Goal: Use online tool/utility: Utilize a website feature to perform a specific function

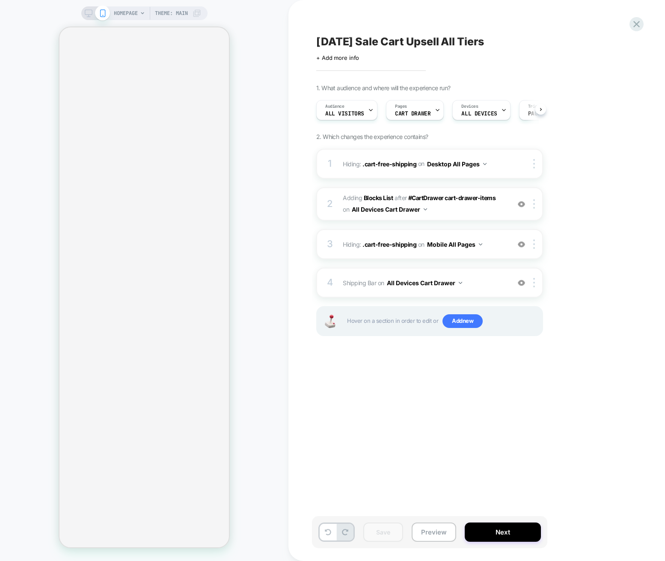
scroll to position [0, 1]
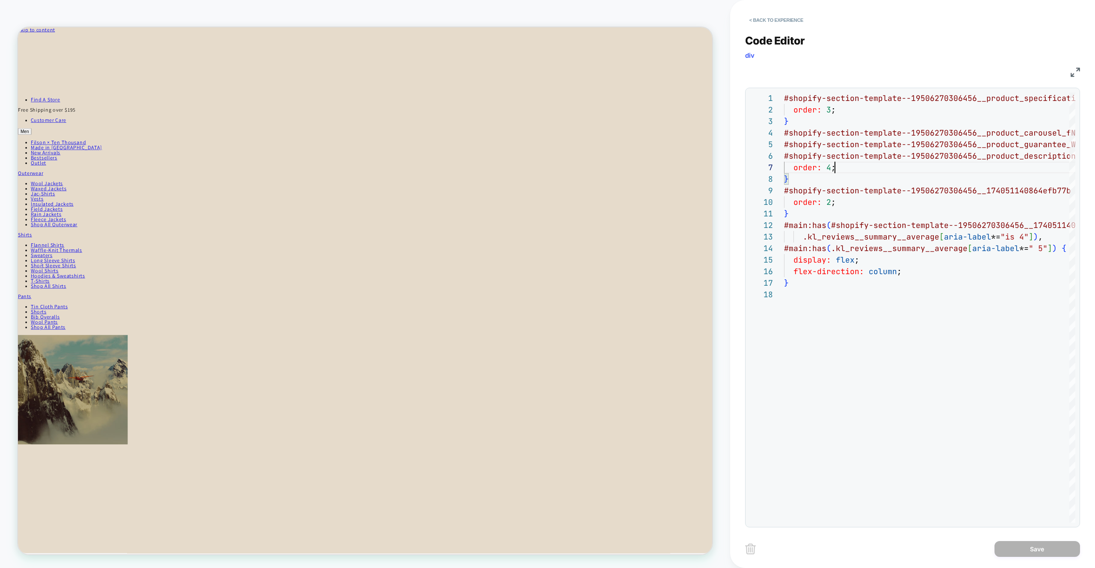
scroll to position [10, 0]
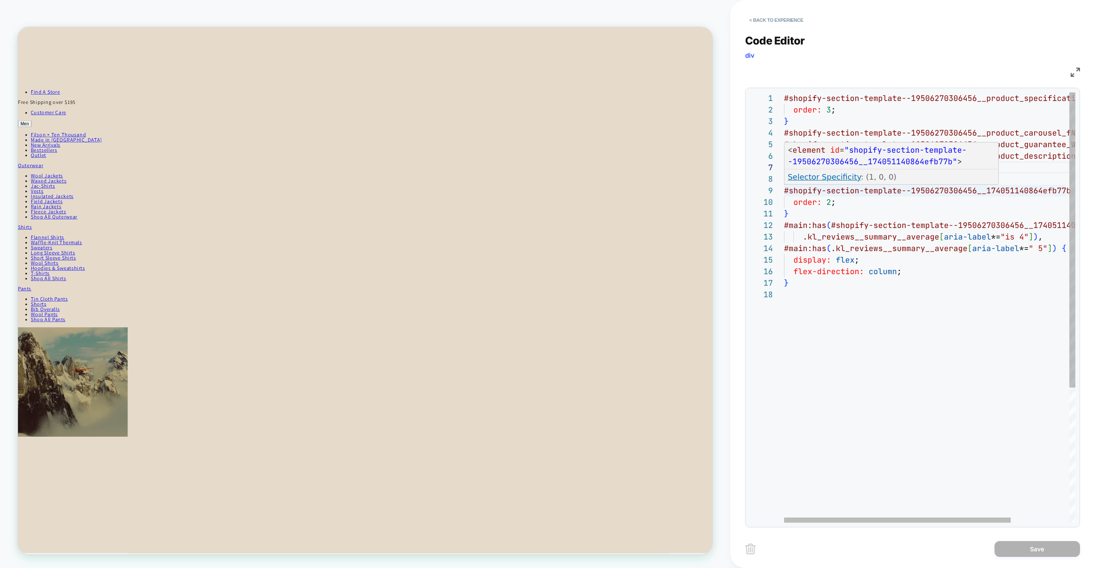
click at [0, 0] on div "#shopify-section-template--19506270306456__product _specifications_RGqhGW { ord…" at bounding box center [0, 0] width 0 height 0
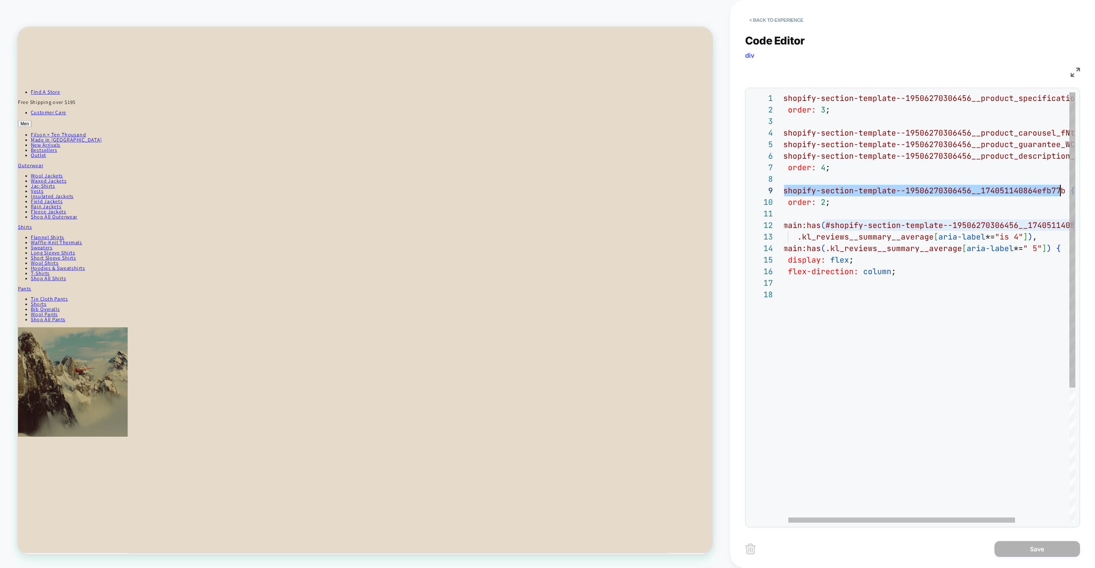
scroll to position [92, 282]
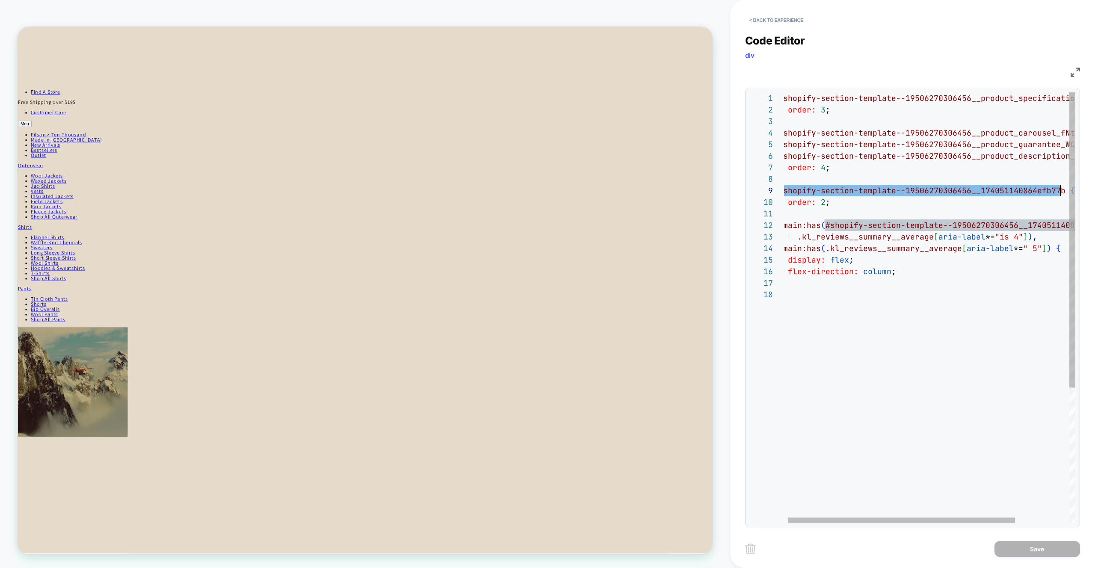
drag, startPoint x: 786, startPoint y: 190, endPoint x: 1060, endPoint y: 193, distance: 274.3
click at [0, 0] on div "#shopify-section-template--19506270306456__product _specifications_RGqhGW { ord…" at bounding box center [0, 0] width 0 height 0
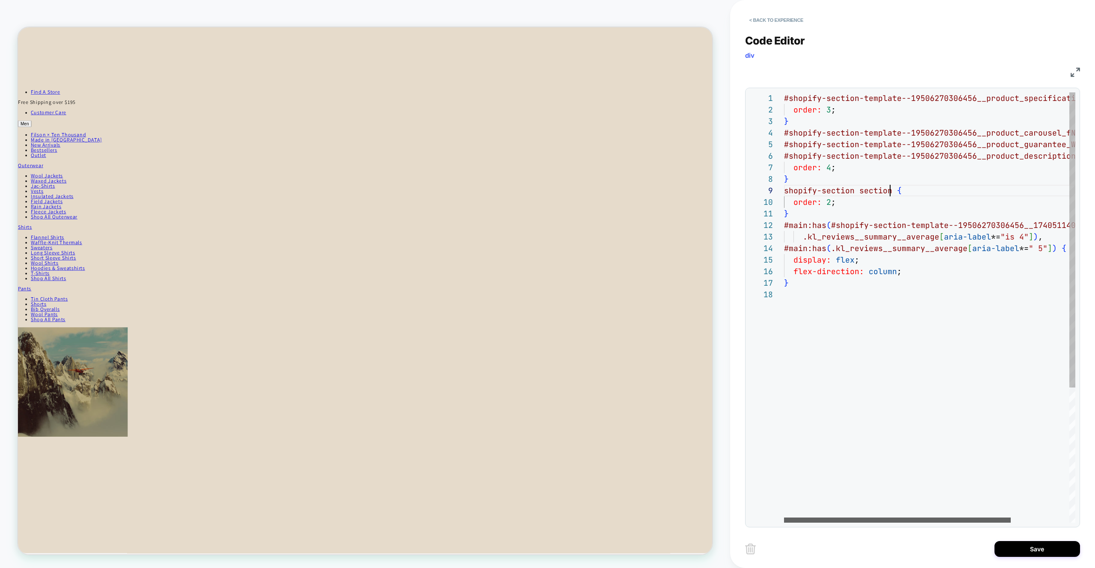
click at [768, 104] on div at bounding box center [463, 100] width 926 height 7
click at [0, 0] on div "#shopify-section-template--19506270306456__product _specifications_RGqhGW { ord…" at bounding box center [0, 0] width 0 height 0
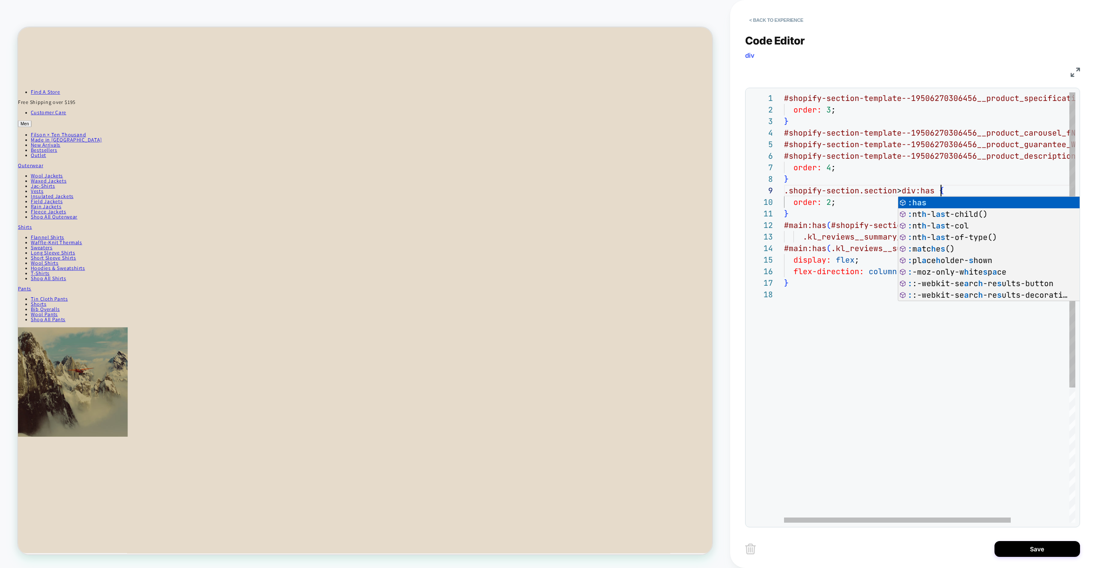
scroll to position [92, 157]
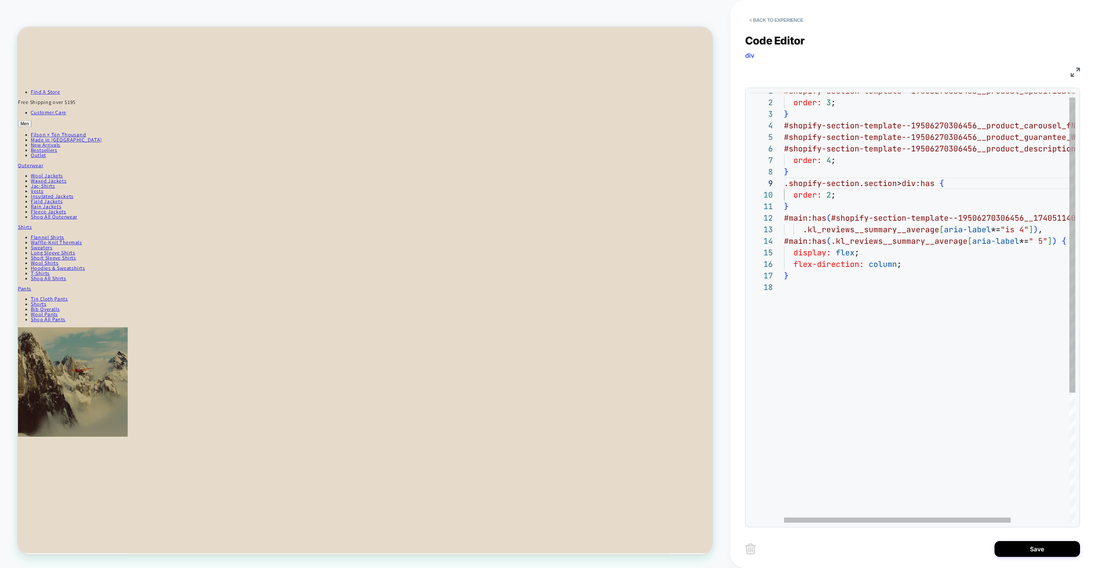
click at [0, 0] on div "#shopify-section-template--19506270306456__product _specifications_RGqhGW { ord…" at bounding box center [0, 0] width 0 height 0
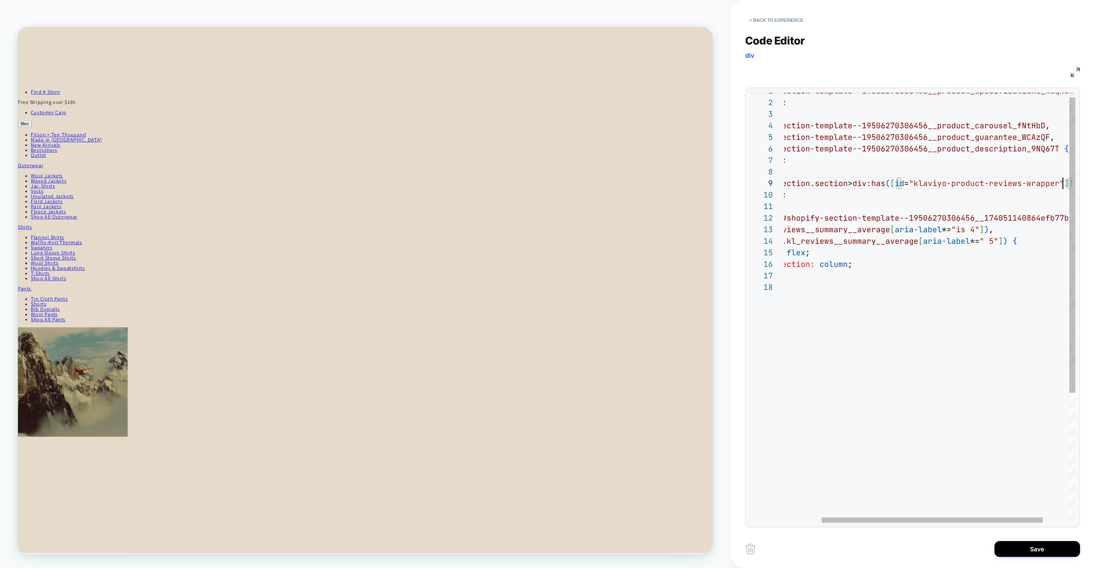
scroll to position [92, 328]
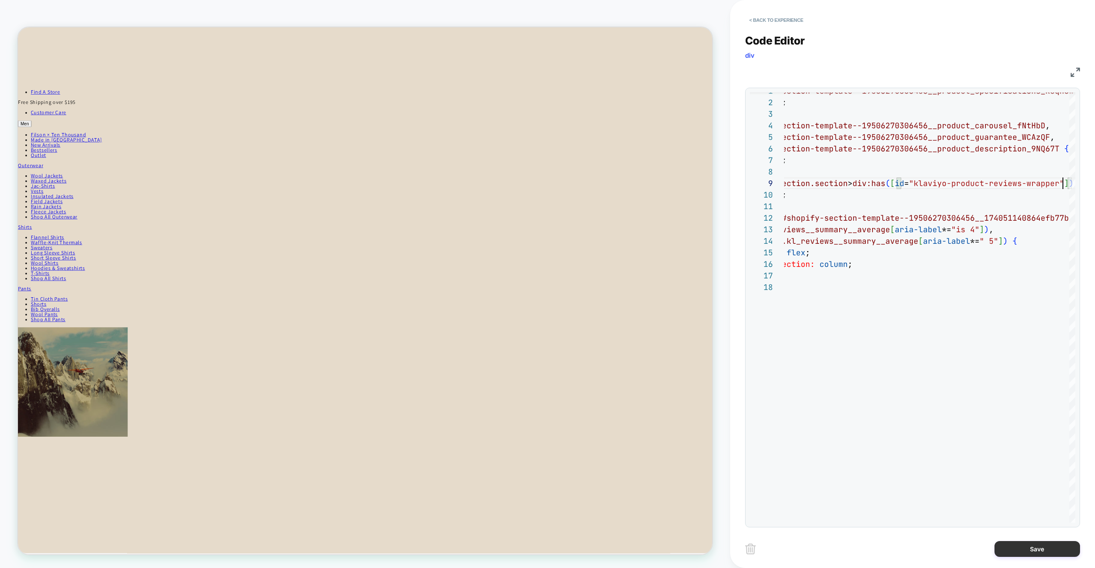
type textarea "**********"
click at [1039, 552] on button "Save" at bounding box center [1038, 549] width 86 height 16
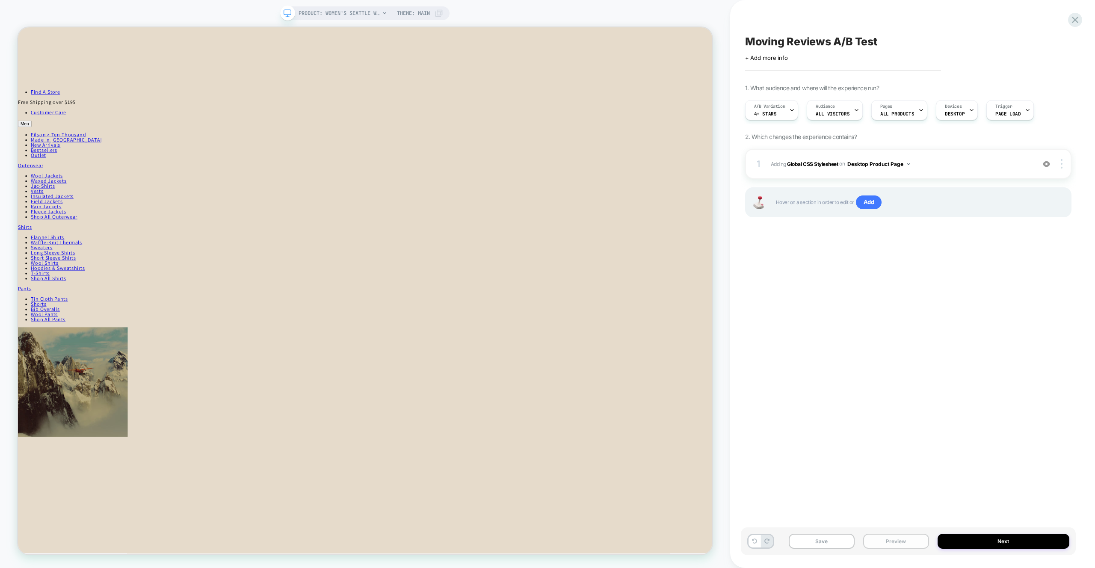
click at [904, 540] on button "Preview" at bounding box center [897, 541] width 66 height 15
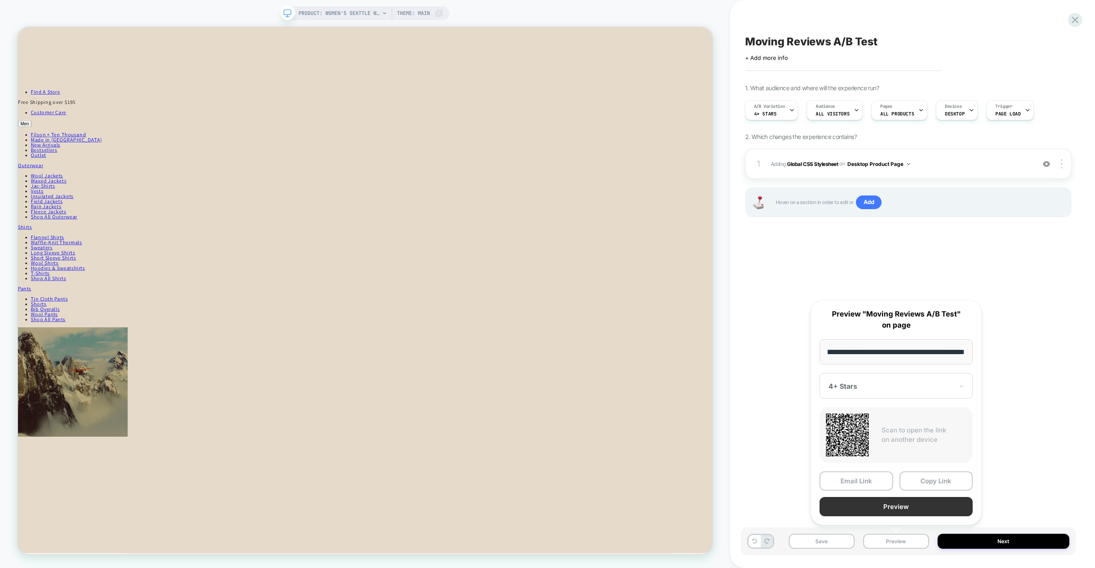
scroll to position [0, 0]
click at [896, 509] on button "Preview" at bounding box center [896, 506] width 153 height 19
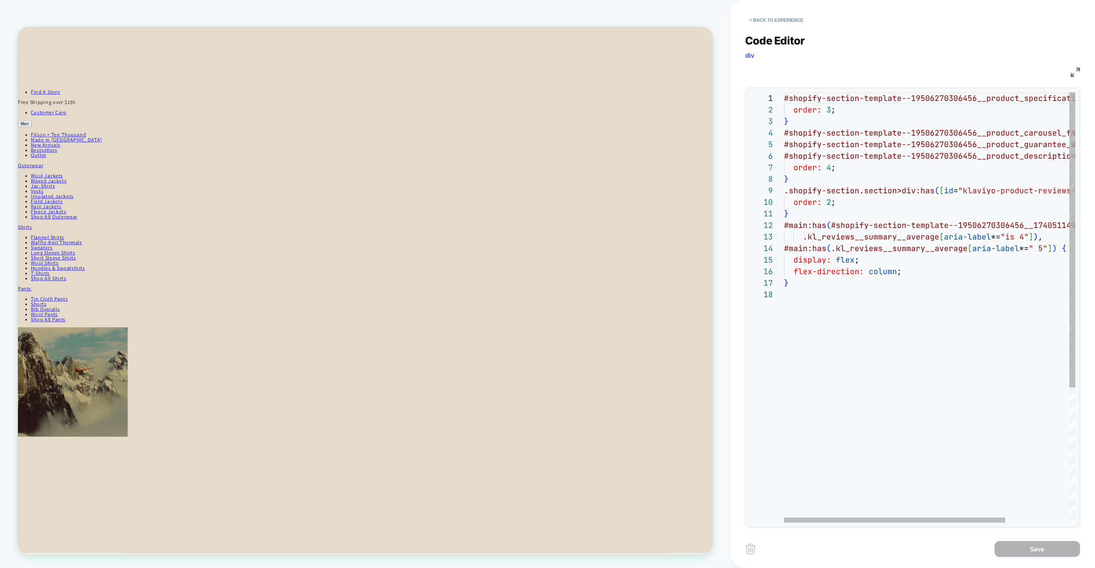
click at [893, 344] on div "#shopify-section-template--19506270306456__product _specifications_RGqhGW { ord…" at bounding box center [972, 405] width 376 height 627
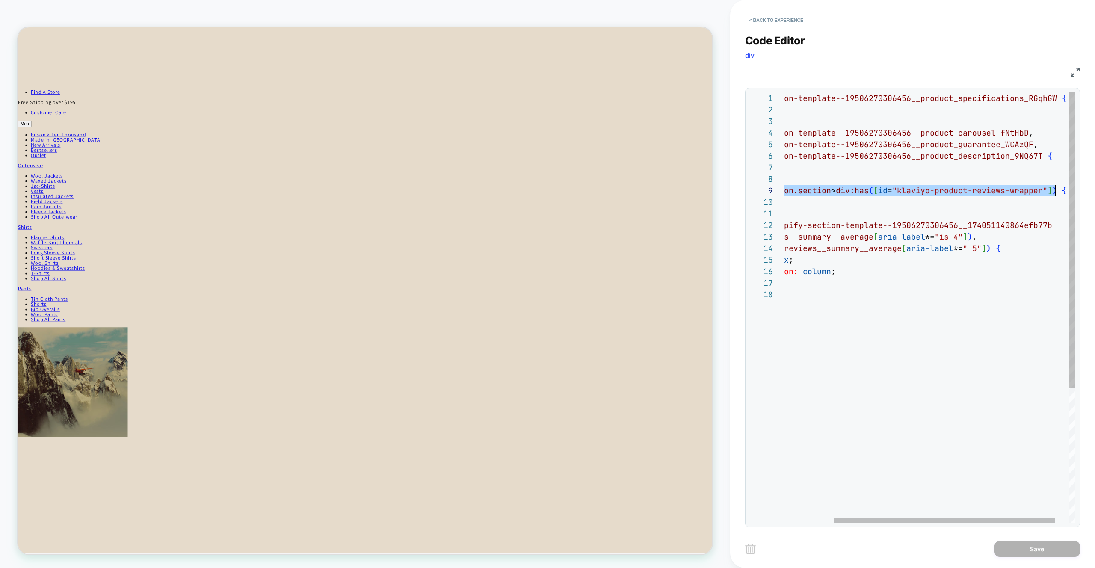
scroll to position [92, 342]
drag, startPoint x: 787, startPoint y: 190, endPoint x: 1062, endPoint y: 190, distance: 275.2
click at [1062, 190] on div "#shopify-section-template--19506270306456__product _specifications_RGqhGW { ord…" at bounding box center [906, 405] width 376 height 627
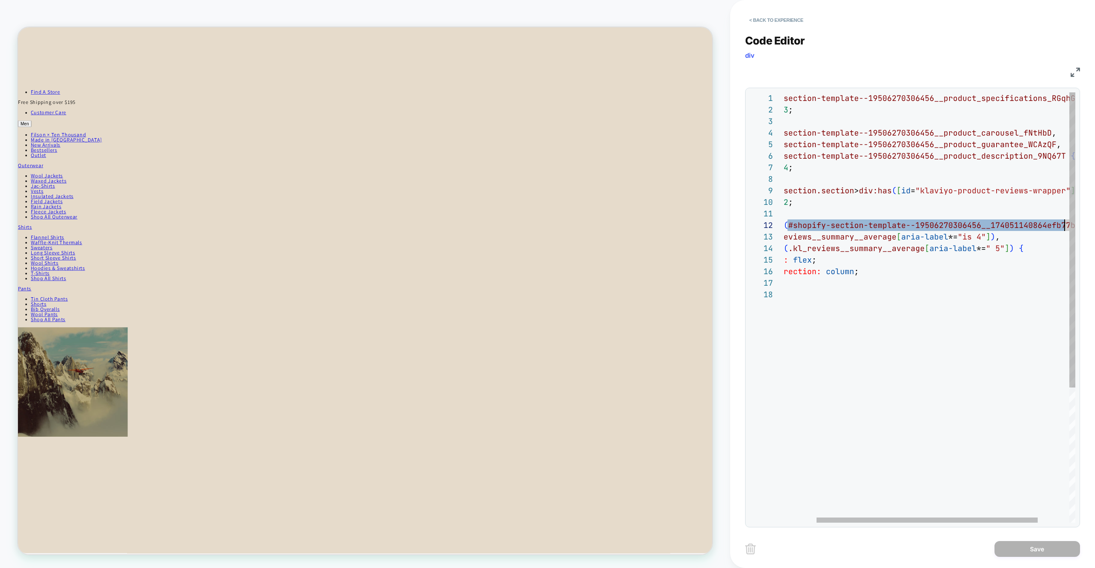
scroll to position [12, 328]
drag, startPoint x: 834, startPoint y: 225, endPoint x: 1069, endPoint y: 226, distance: 235.8
click at [1069, 226] on div "#shopify-section-template--19506270306456__product _specifications_RGqhGW { ord…" at bounding box center [930, 405] width 376 height 627
type textarea "**********"
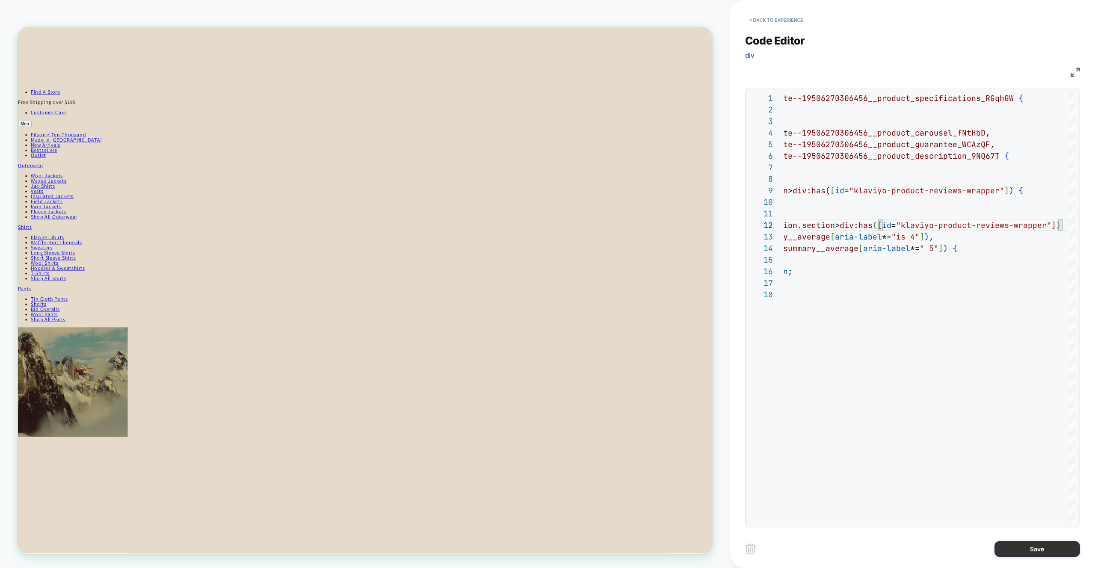
click at [1048, 554] on button "Save" at bounding box center [1038, 549] width 86 height 16
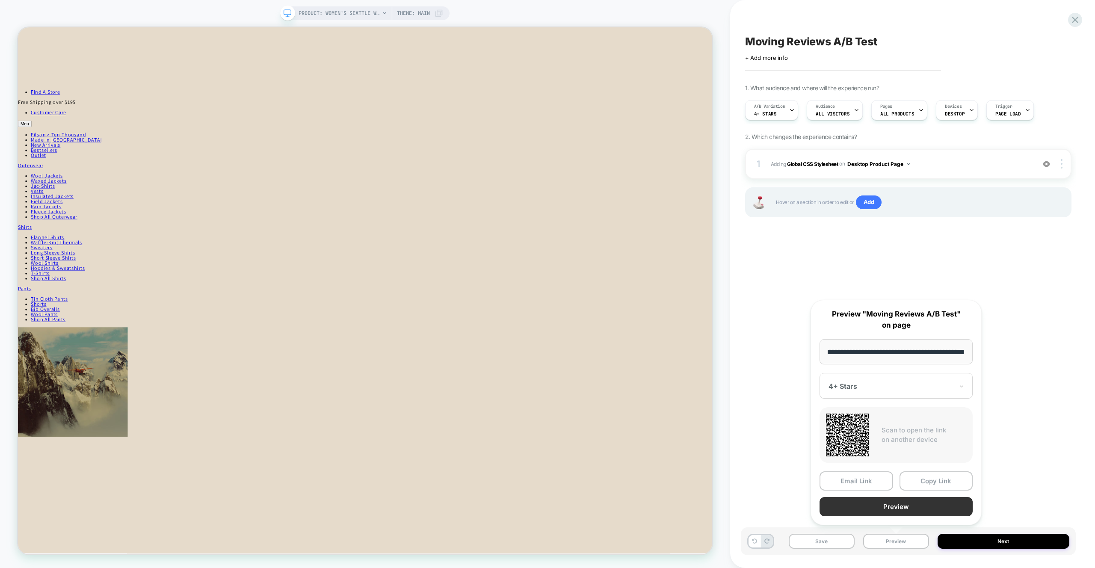
scroll to position [0, 0]
click at [898, 508] on button "Preview" at bounding box center [896, 506] width 153 height 19
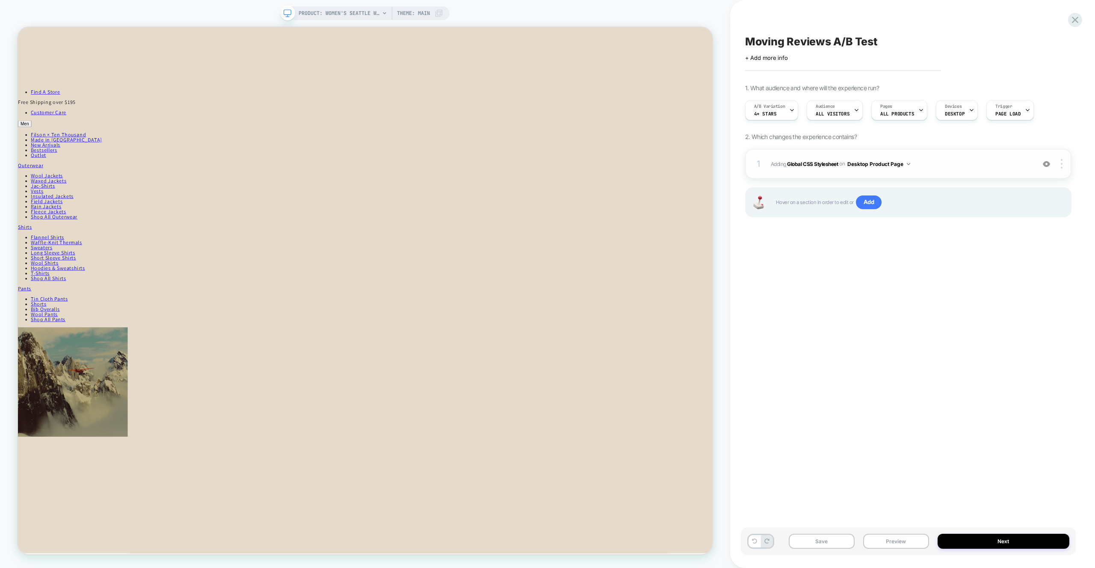
click at [960, 168] on span "Adding Global CSS Stylesheet on Desktop Product Page" at bounding box center [901, 164] width 260 height 11
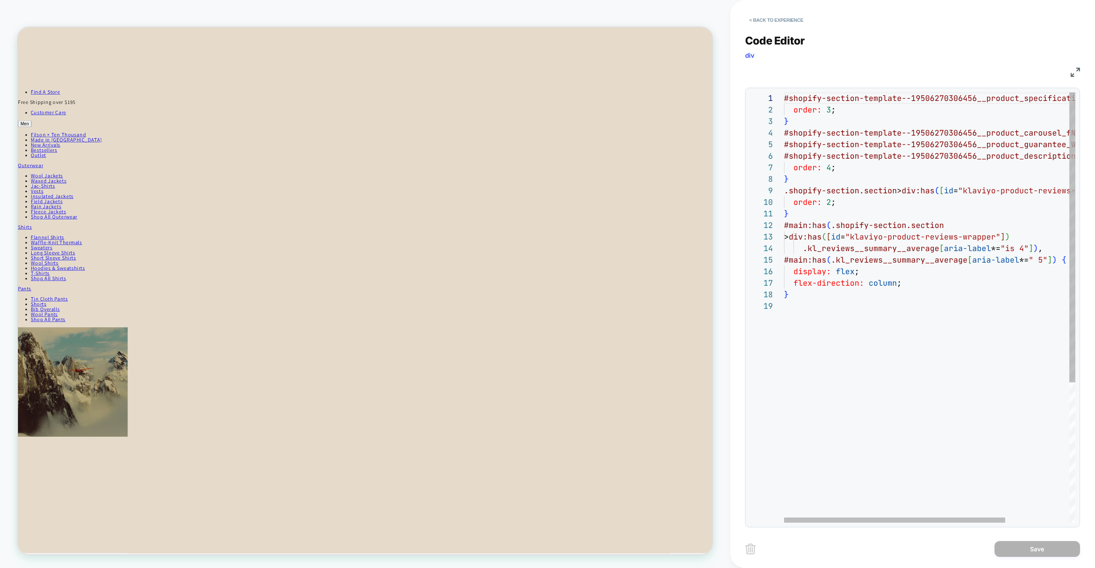
scroll to position [46, 226]
drag, startPoint x: 1035, startPoint y: 237, endPoint x: 829, endPoint y: 230, distance: 206.4
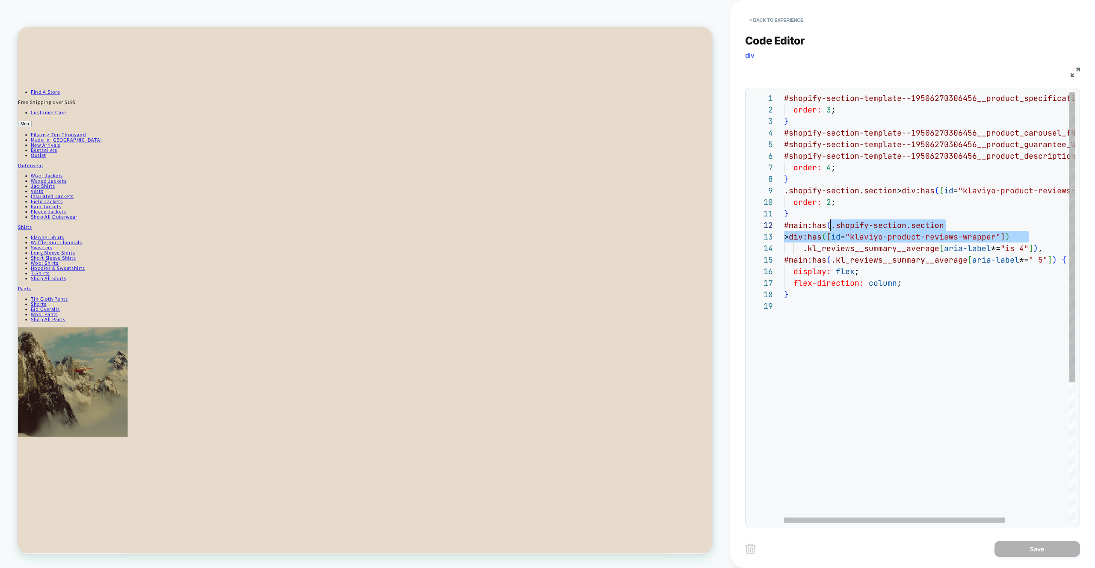
type textarea "**********"
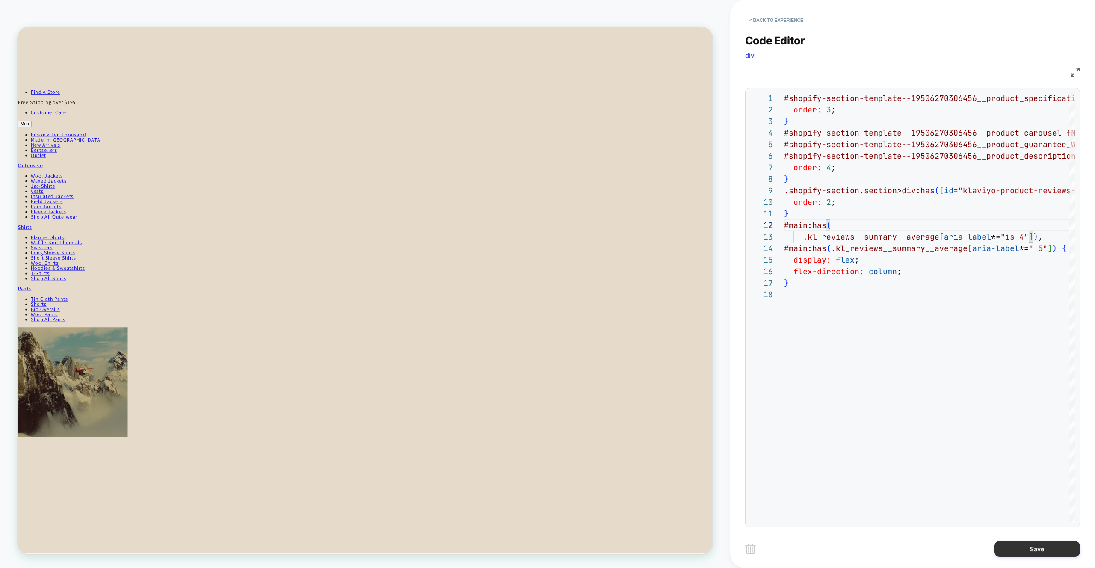
drag, startPoint x: 1066, startPoint y: 550, endPoint x: 1057, endPoint y: 553, distance: 9.8
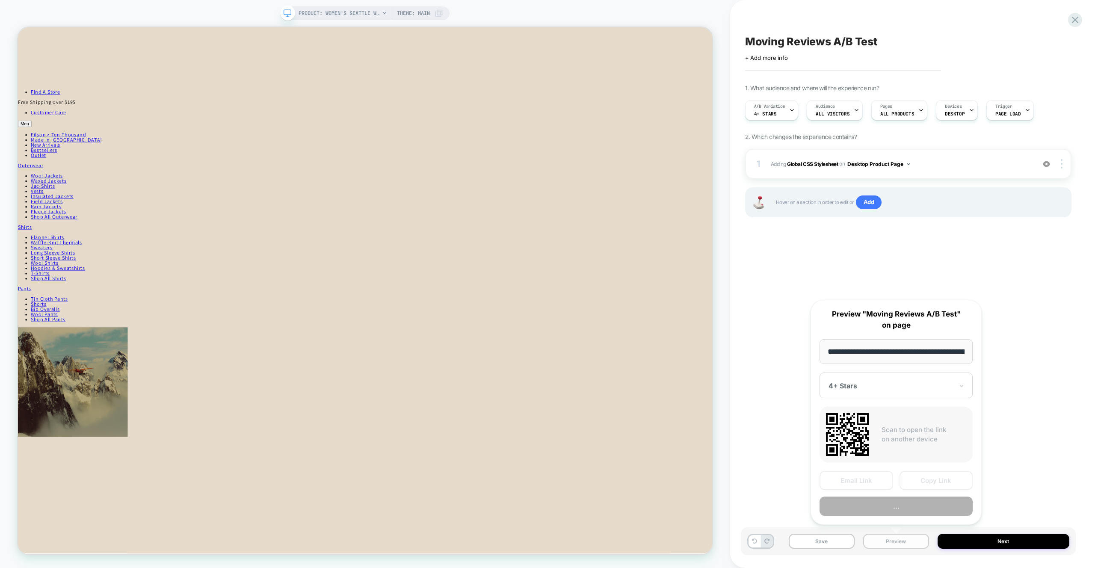
scroll to position [0, 190]
click at [894, 504] on button "Preview" at bounding box center [896, 506] width 153 height 19
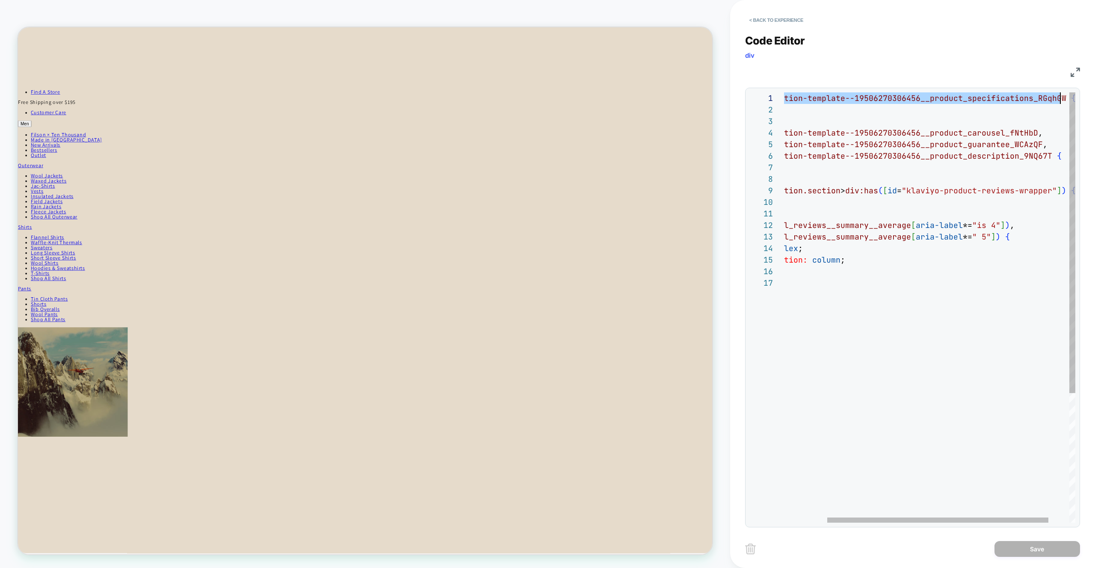
drag, startPoint x: 787, startPoint y: 98, endPoint x: 1061, endPoint y: 99, distance: 274.3
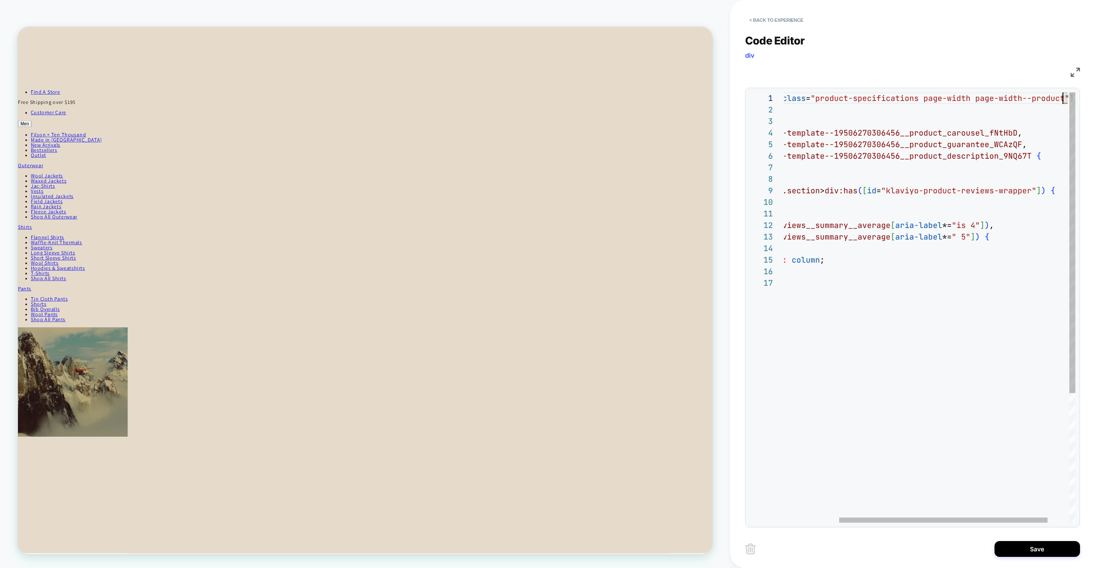
scroll to position [0, 356]
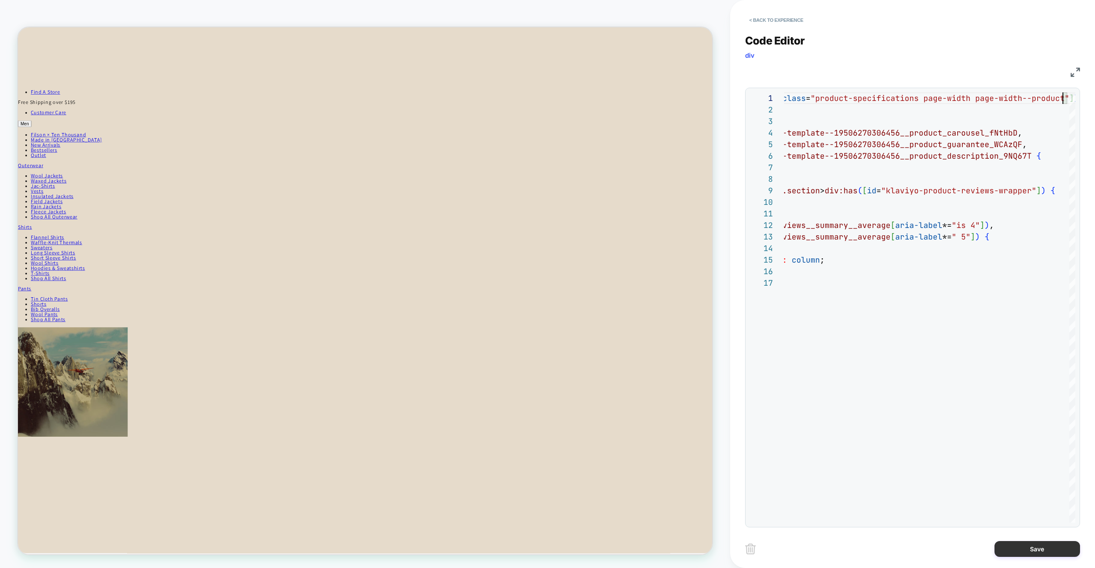
type textarea "**********"
click at [0, 0] on button "Save" at bounding box center [0, 0] width 0 height 0
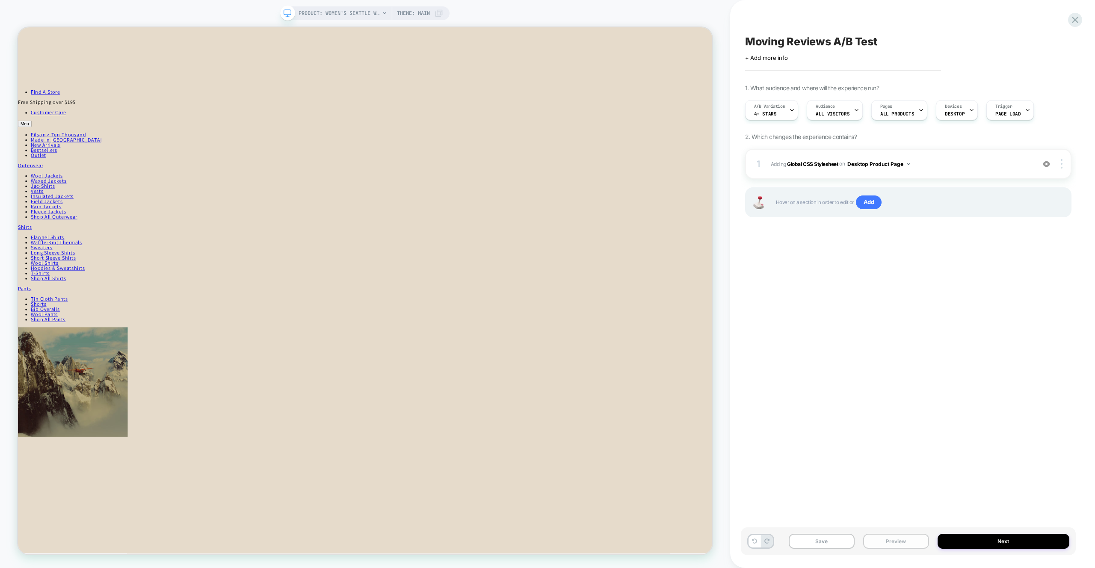
click at [902, 540] on button "Preview" at bounding box center [897, 541] width 66 height 15
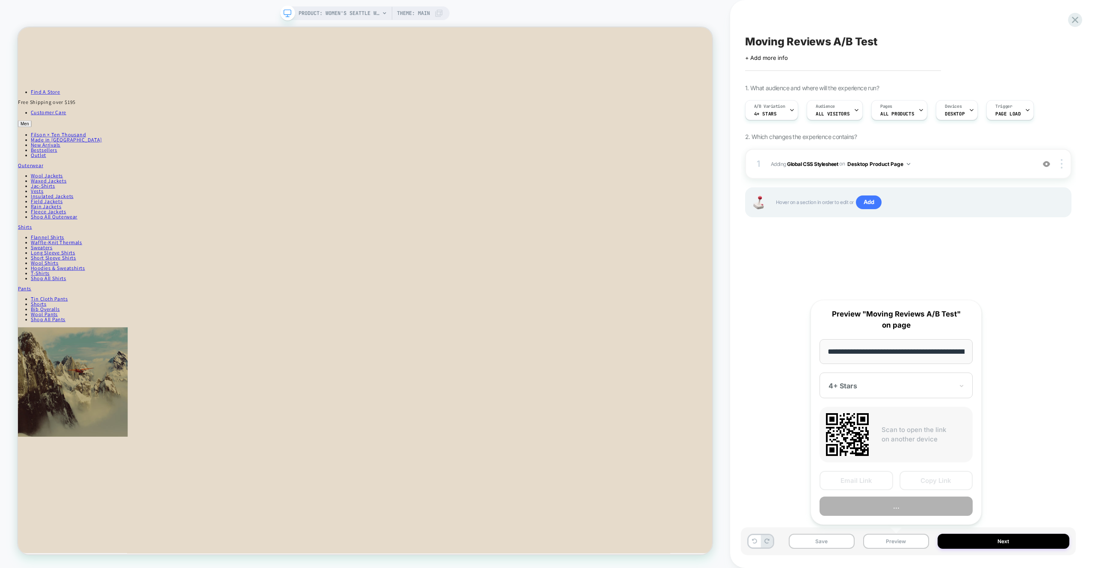
scroll to position [0, 190]
click at [891, 509] on button "Preview" at bounding box center [896, 506] width 153 height 19
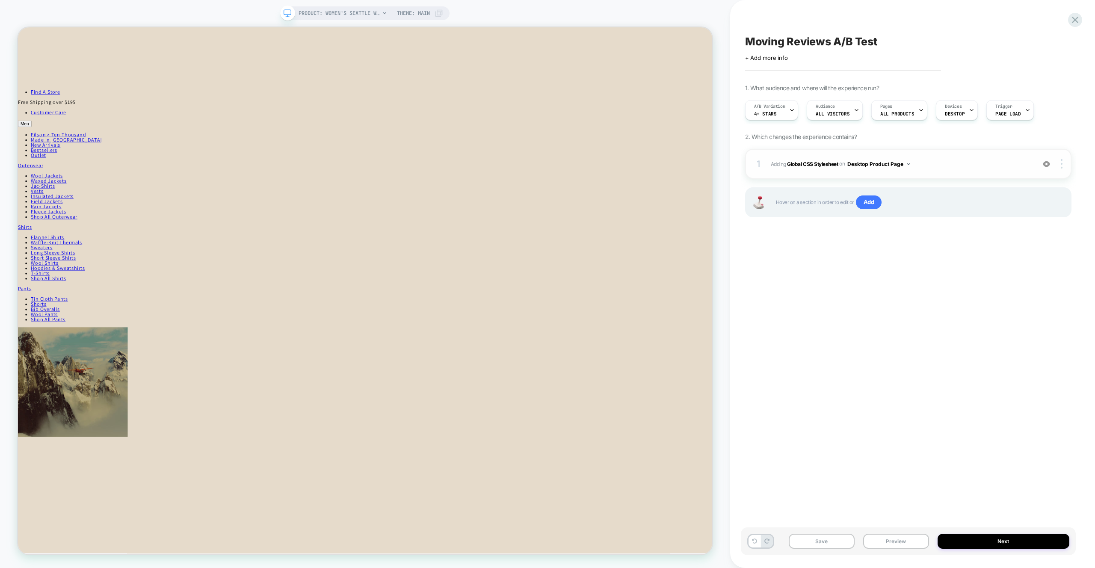
click at [952, 169] on div "1 Adding Global CSS Stylesheet on Desktop Product Page Add Before Add After Cop…" at bounding box center [908, 164] width 327 height 30
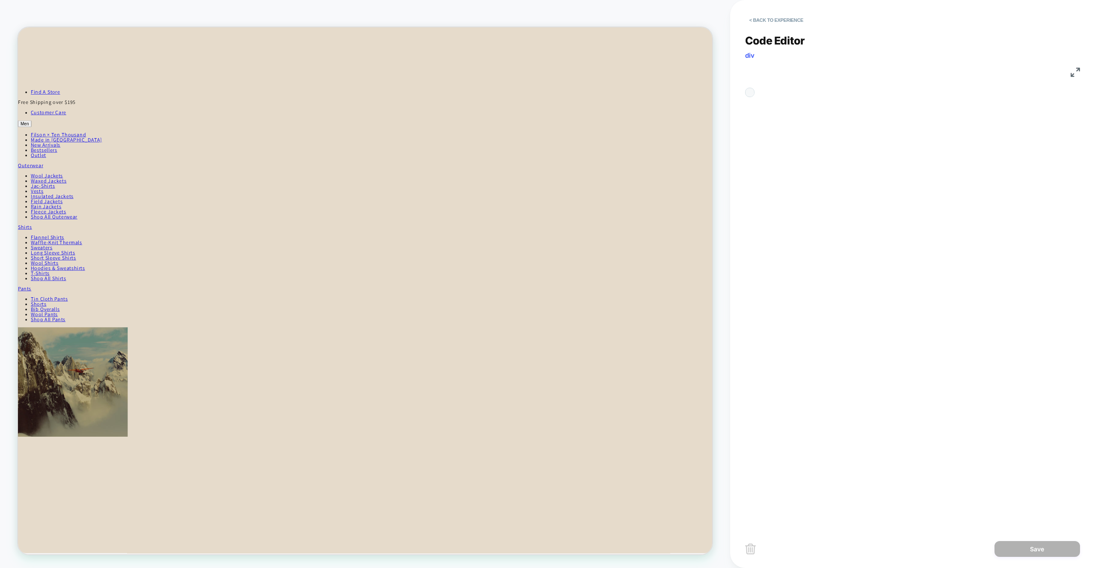
scroll to position [116, 0]
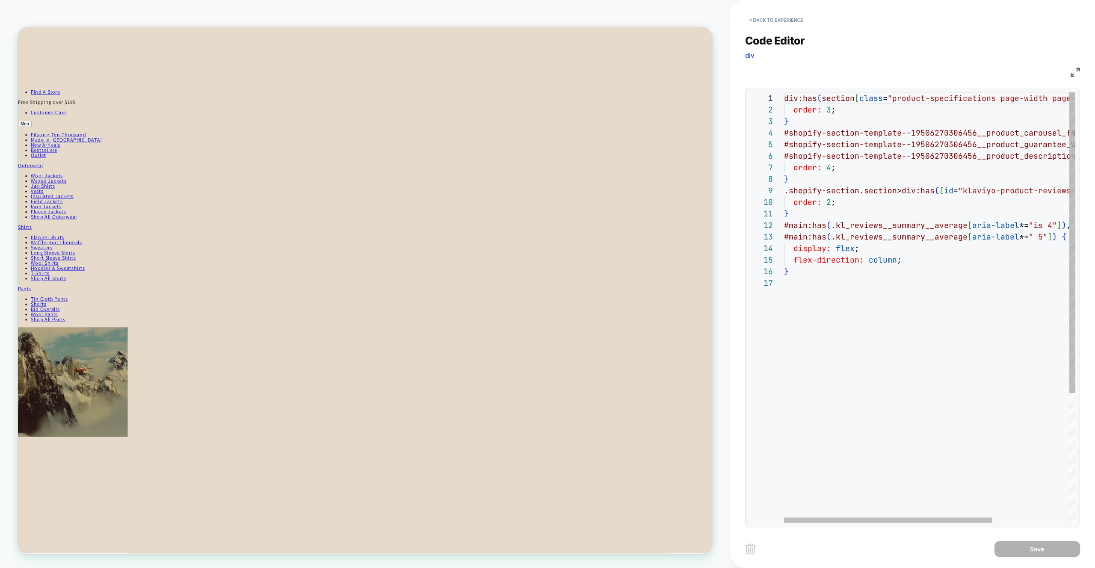
click at [812, 123] on div "div:has ( section [ class = "product-specifications page-width page-width--pro …" at bounding box center [983, 399] width 399 height 615
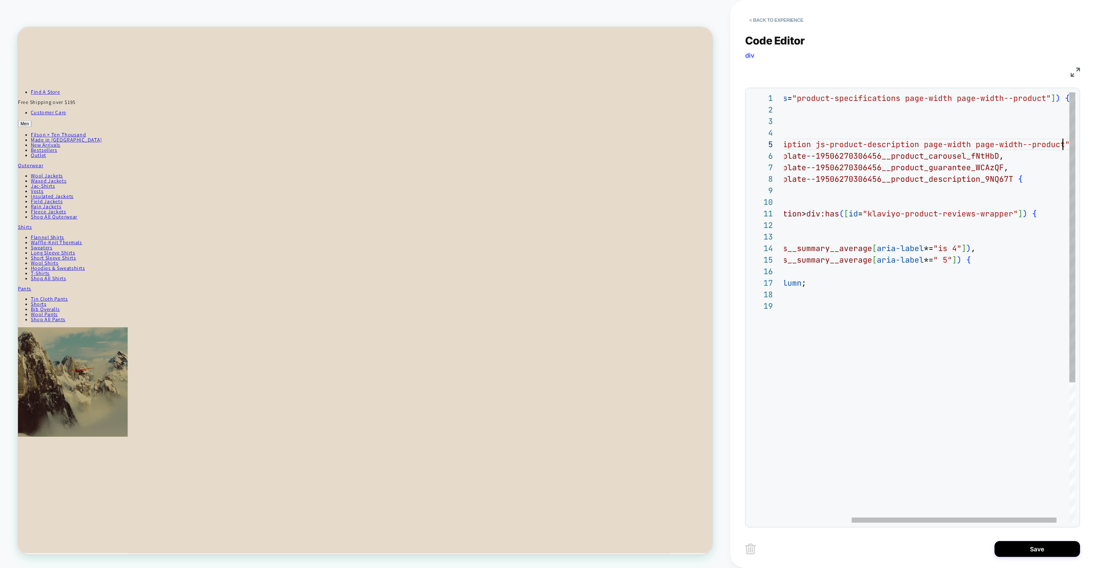
scroll to position [46, 374]
click at [918, 171] on div "div:has ( section [ class = "product-specifications page-width page-width--pro …" at bounding box center [888, 411] width 399 height 638
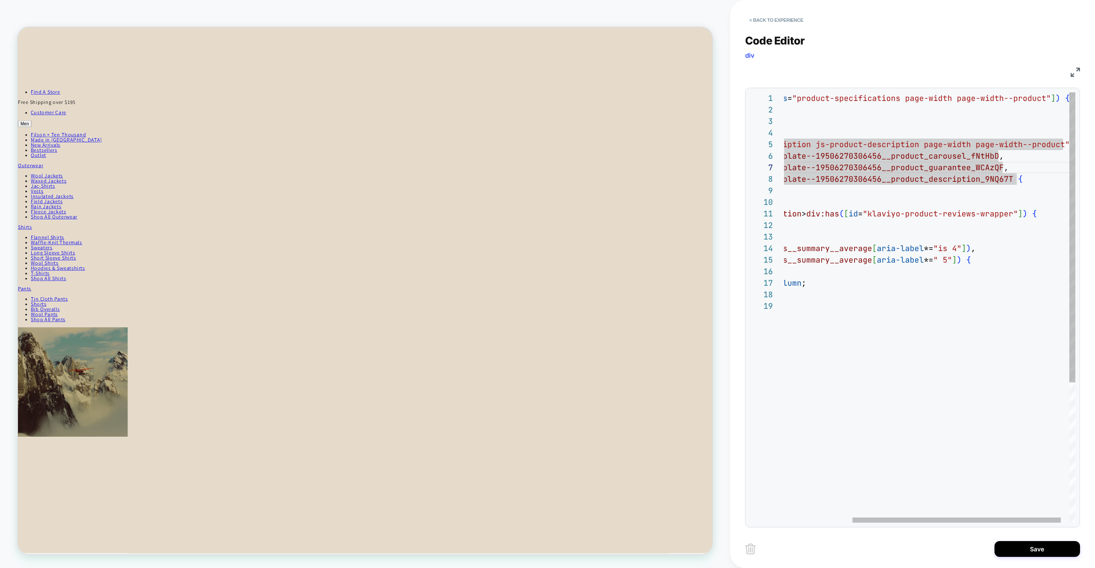
click at [819, 126] on div "div:has ( section [ class = "product-specifications page-width page-width--pro …" at bounding box center [888, 411] width 399 height 638
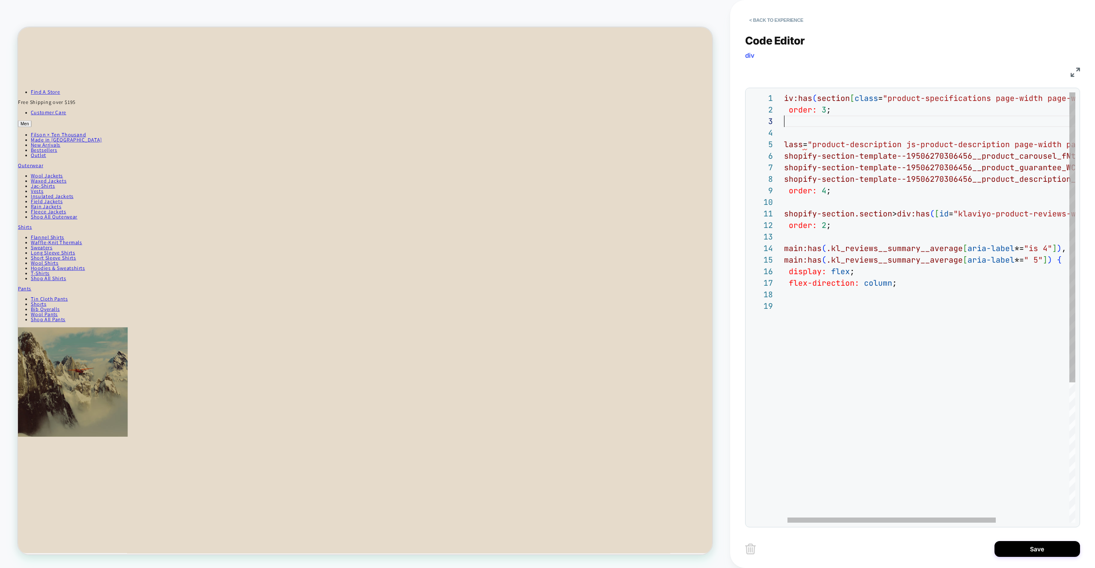
scroll to position [23, 5]
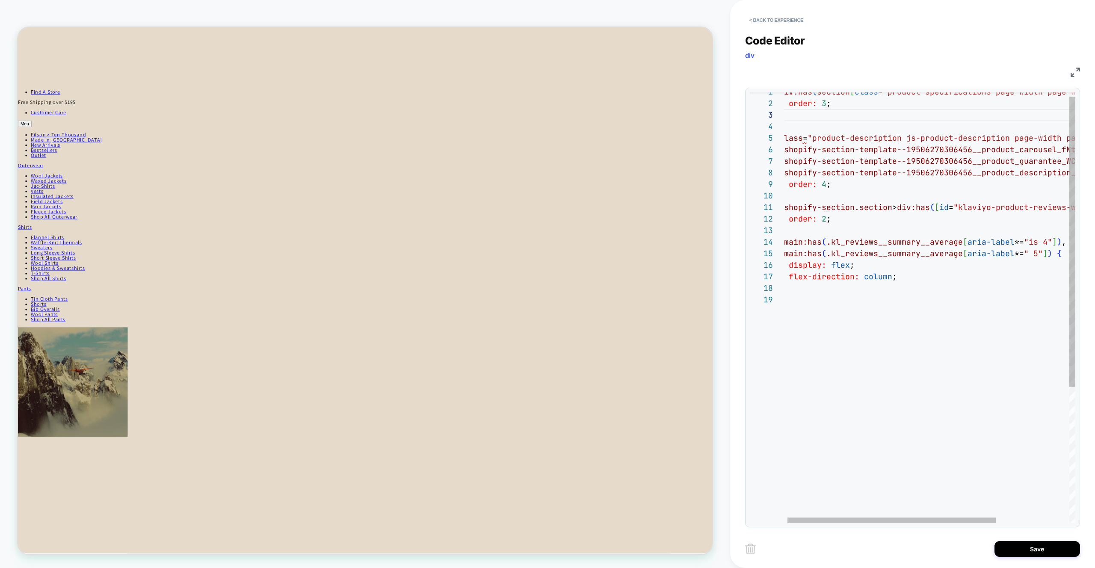
click at [799, 129] on div "div:has ( section [ class = "product-specifications page-width page-width--pro …" at bounding box center [979, 405] width 399 height 638
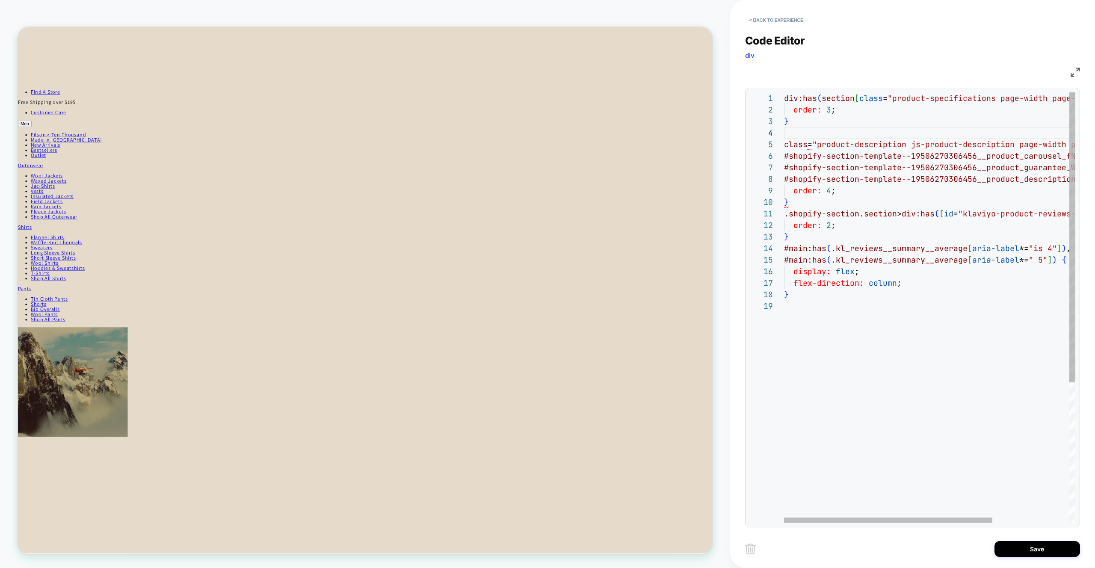
click at [868, 93] on div "div:has ( section [ class = "product-specifications page-width page-width--pro …" at bounding box center [983, 411] width 399 height 638
click at [868, 95] on div "div:has ( section [ class = "product-specifications page-width page-width--pro …" at bounding box center [983, 411] width 399 height 638
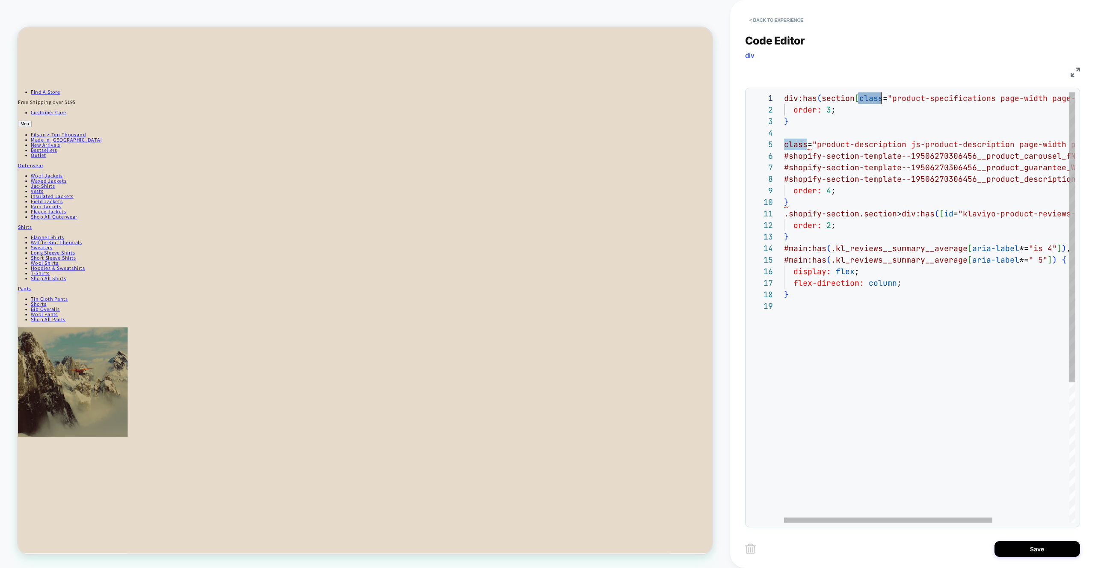
scroll to position [0, 0]
click at [839, 156] on div "div:has ( section [ class = "product-specifications page-width page-width--pro …" at bounding box center [983, 411] width 399 height 638
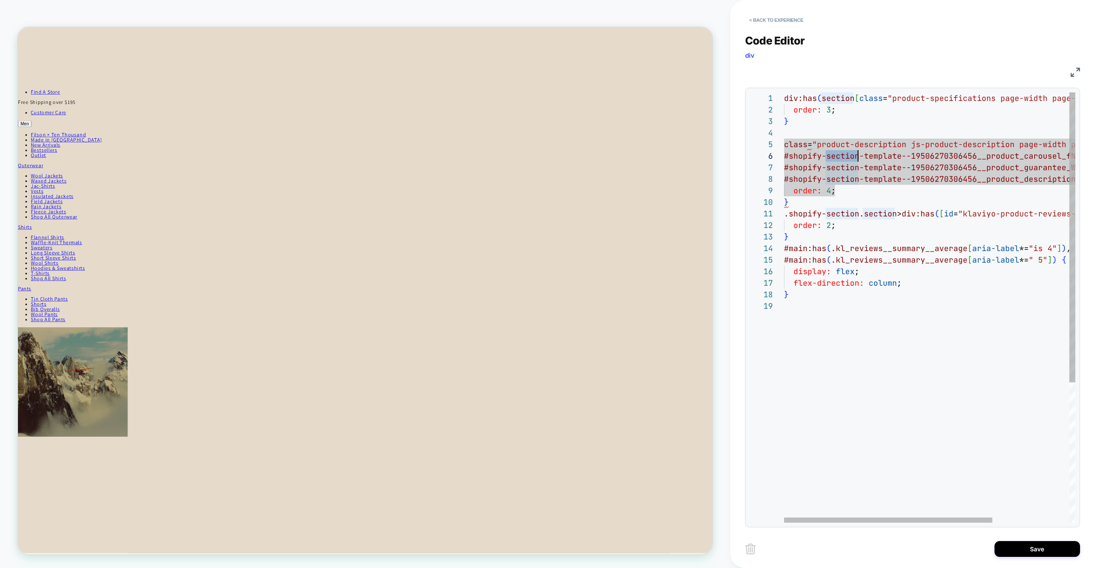
click at [839, 156] on div "div:has ( section [ class = "product-specifications page-width page-width--pro …" at bounding box center [983, 411] width 399 height 638
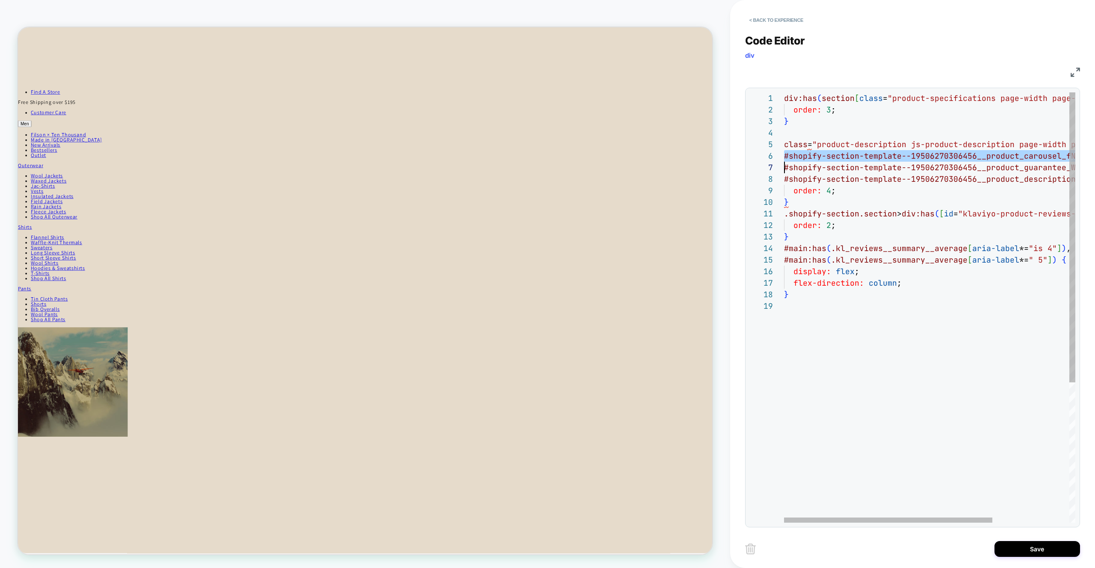
click at [839, 156] on div "div:has ( section [ class = "product-specifications page-width page-width--pro …" at bounding box center [983, 411] width 399 height 638
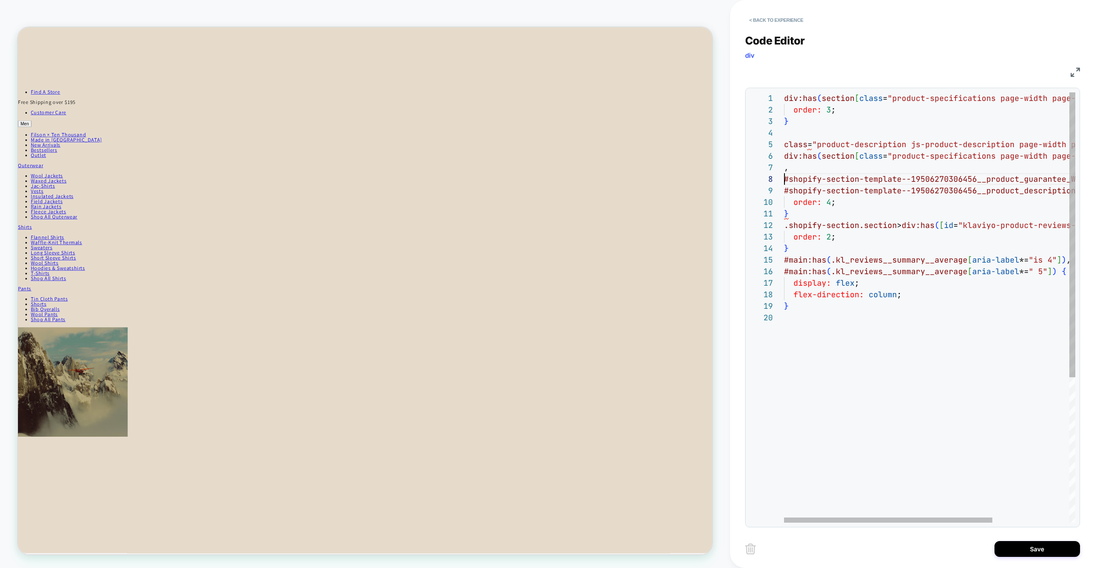
scroll to position [81, 0]
click at [787, 164] on div "div:has ( section [ class = "product-specifications page-width page-width--pro …" at bounding box center [983, 417] width 399 height 650
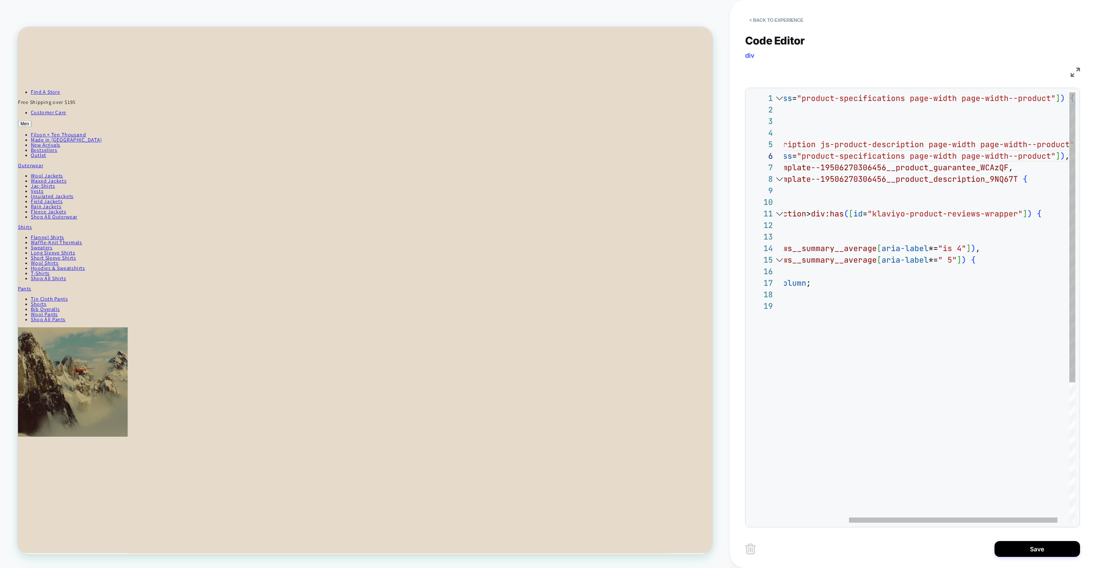
click at [929, 143] on div "div:has ( section [ class = "product-specifications page-width page-width--pro …" at bounding box center [893, 411] width 399 height 638
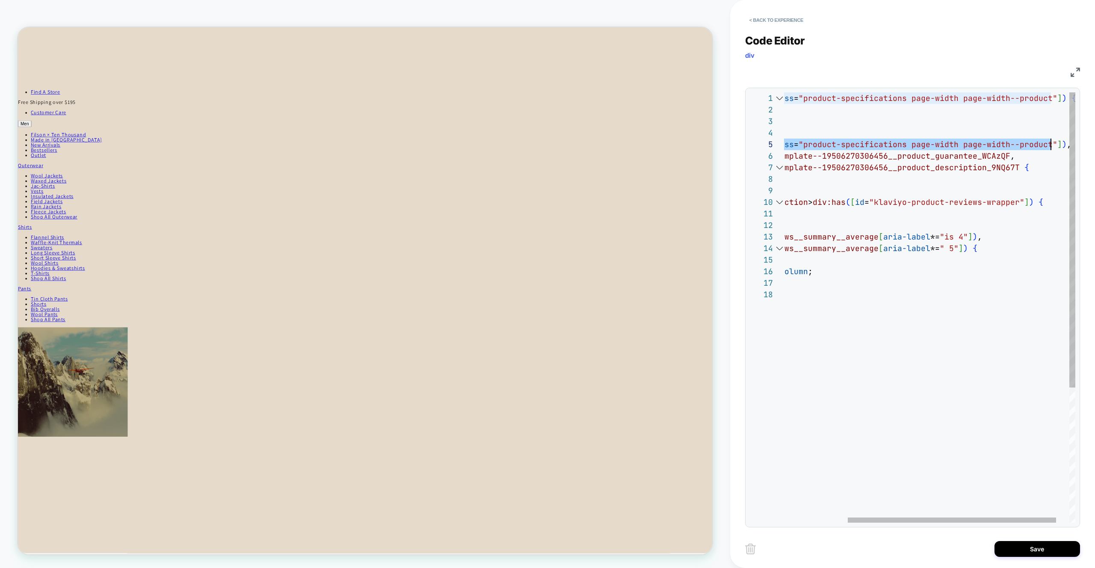
scroll to position [46, 356]
drag, startPoint x: 859, startPoint y: 145, endPoint x: 1049, endPoint y: 142, distance: 190.0
click at [1049, 142] on div "div:has ( section [ class = "product-specifications page-width page-width--pro …" at bounding box center [894, 405] width 399 height 627
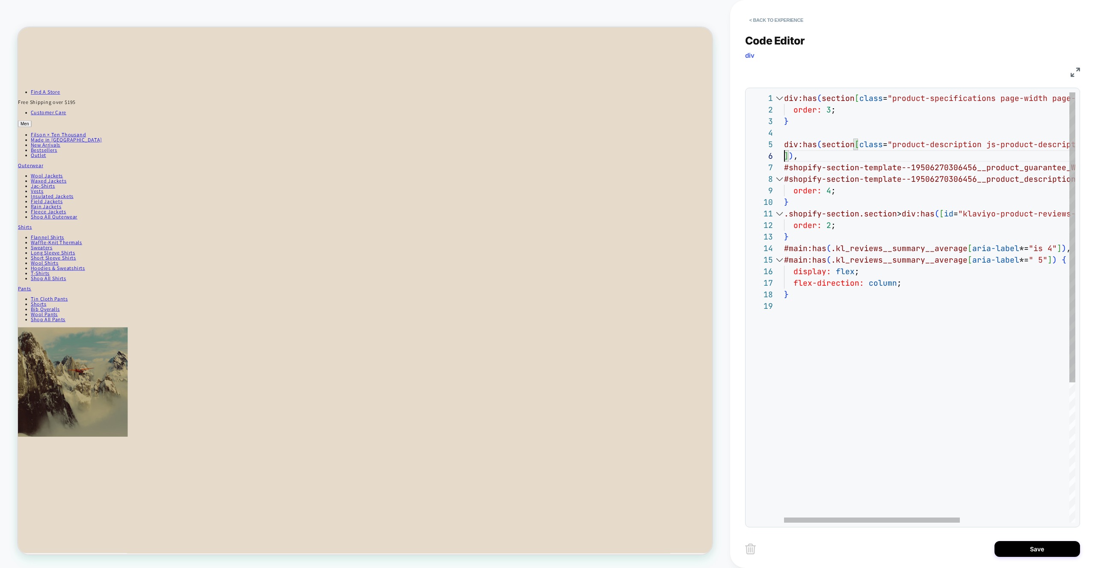
scroll to position [58, 0]
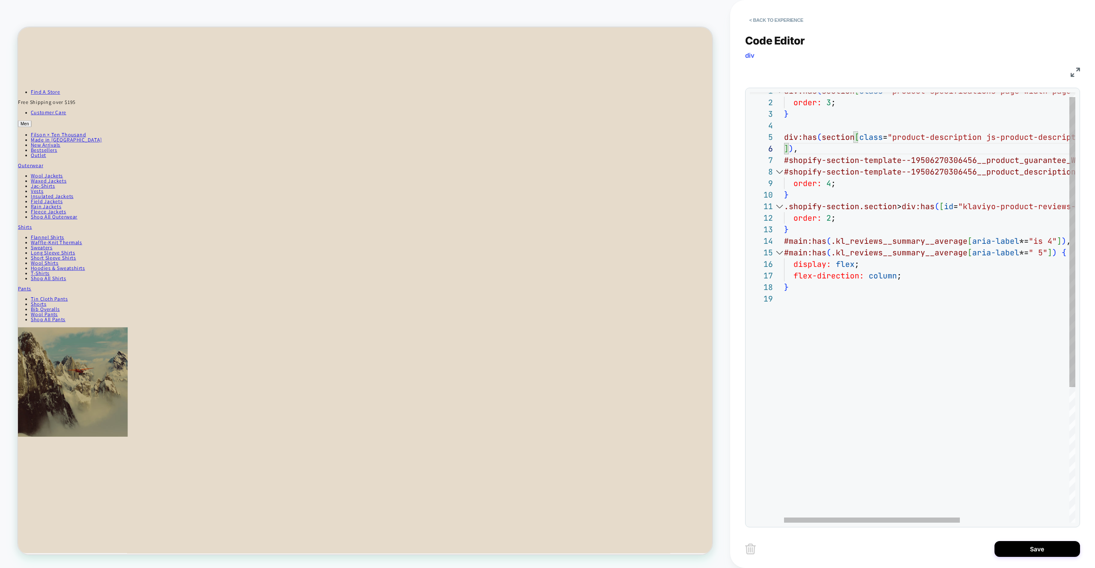
click at [811, 125] on div "div:has ( section [ class = "product-specifications page-width page-width--pro …" at bounding box center [1020, 404] width 473 height 638
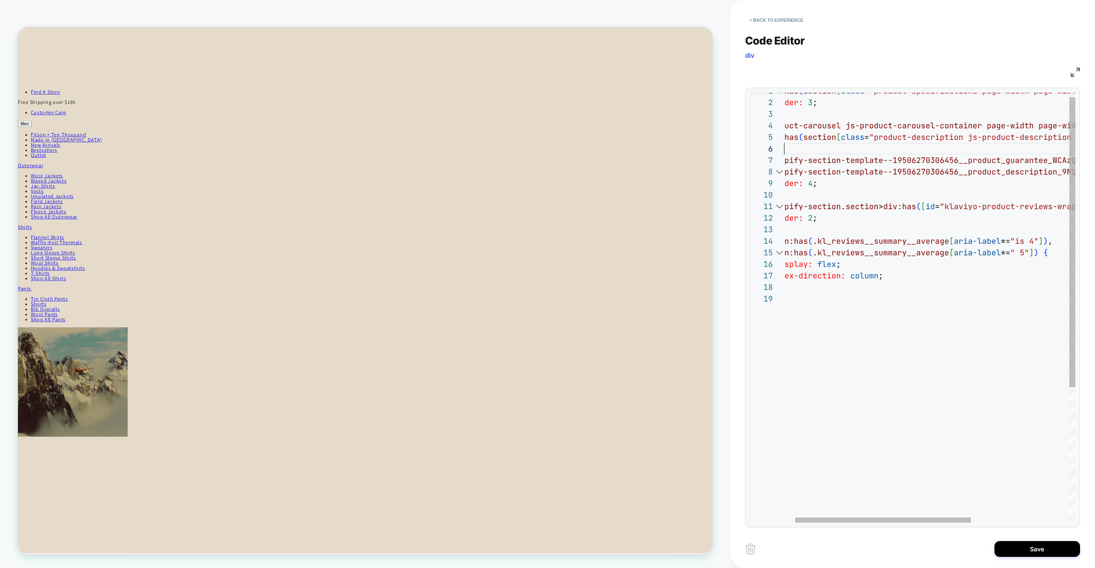
scroll to position [58, 18]
drag, startPoint x: 848, startPoint y: 145, endPoint x: 841, endPoint y: 147, distance: 7.1
click at [848, 145] on div "div:has ( section [ class = "product-specifications page-width page-width--pro …" at bounding box center [1002, 404] width 473 height 638
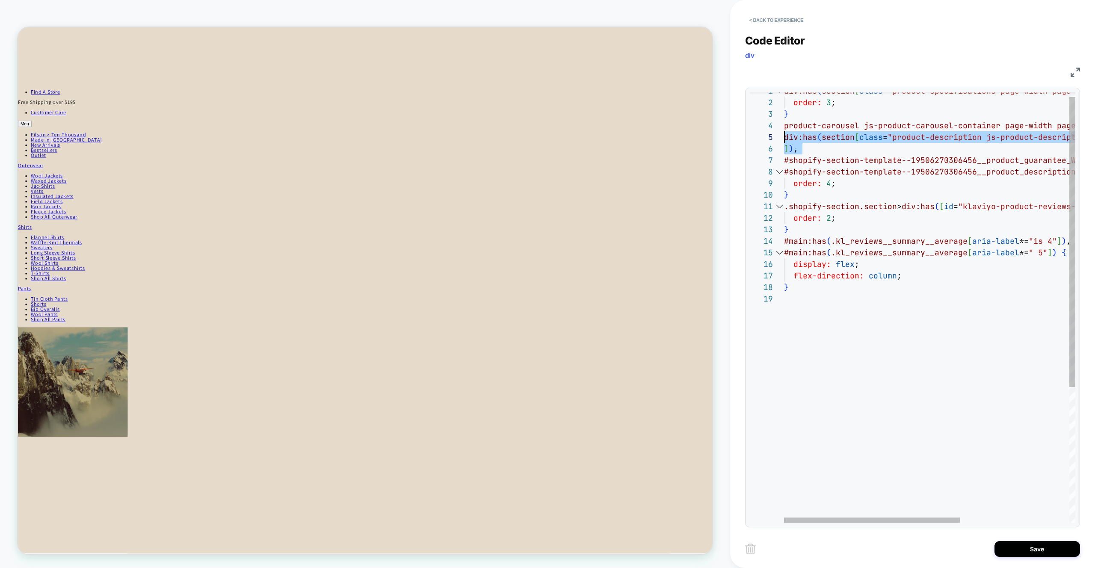
drag, startPoint x: 830, startPoint y: 151, endPoint x: 744, endPoint y: 140, distance: 86.7
click at [784, 140] on div "div:has ( section [ class = "product-specifications page-width page-width--pro …" at bounding box center [1020, 404] width 473 height 638
click at [810, 160] on div "div:has ( section [ class = "product-specifications page-width page-width--pro …" at bounding box center [1020, 404] width 473 height 638
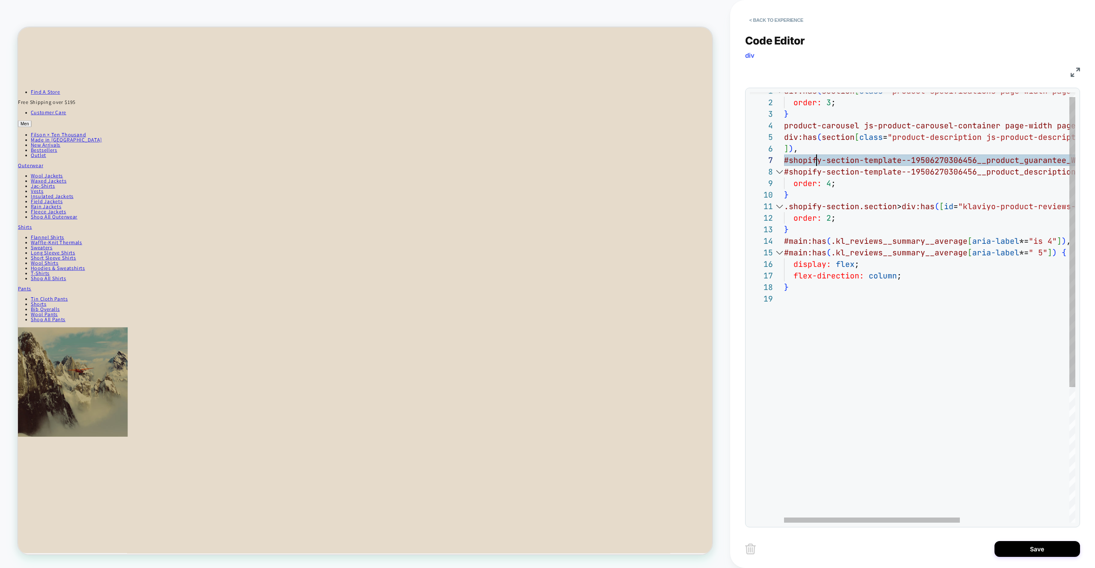
click at [817, 160] on div "div:has ( section [ class = "product-specifications page-width page-width--pro …" at bounding box center [1020, 404] width 473 height 638
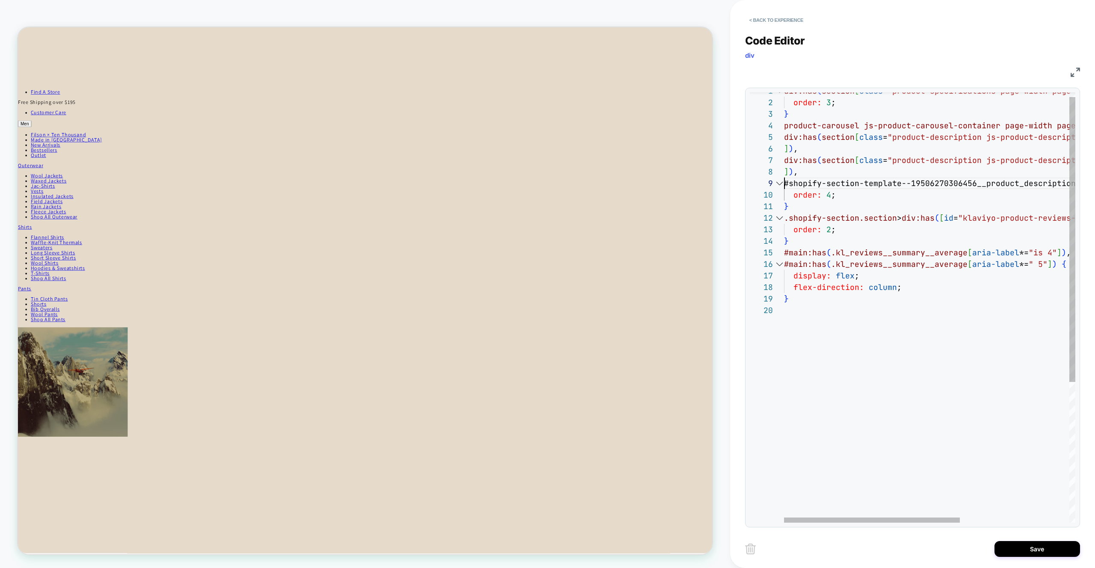
scroll to position [92, 0]
click at [837, 122] on div "div:has ( section [ class = "product-specifications page-width page-width--pro …" at bounding box center [1020, 410] width 473 height 650
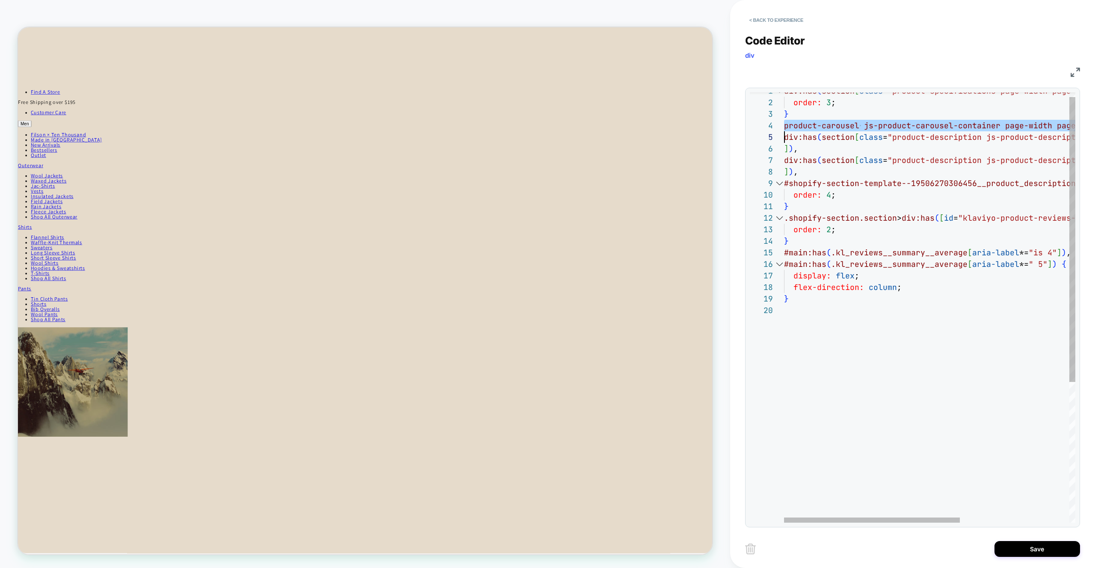
click at [837, 122] on div "div:has ( section [ class = "product-specifications page-width page-width--pro …" at bounding box center [1020, 410] width 473 height 650
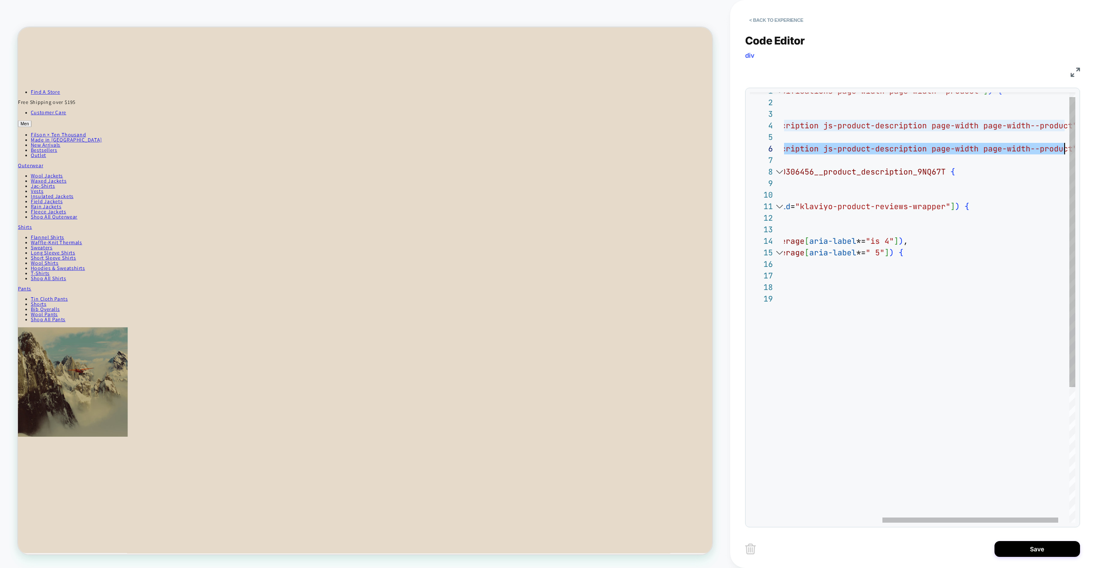
scroll to position [58, 448]
drag, startPoint x: 861, startPoint y: 148, endPoint x: 1070, endPoint y: 150, distance: 208.4
click at [1070, 150] on div "div:has ( section [ class = "product-specifications page-width page-width--pro …" at bounding box center [857, 404] width 473 height 638
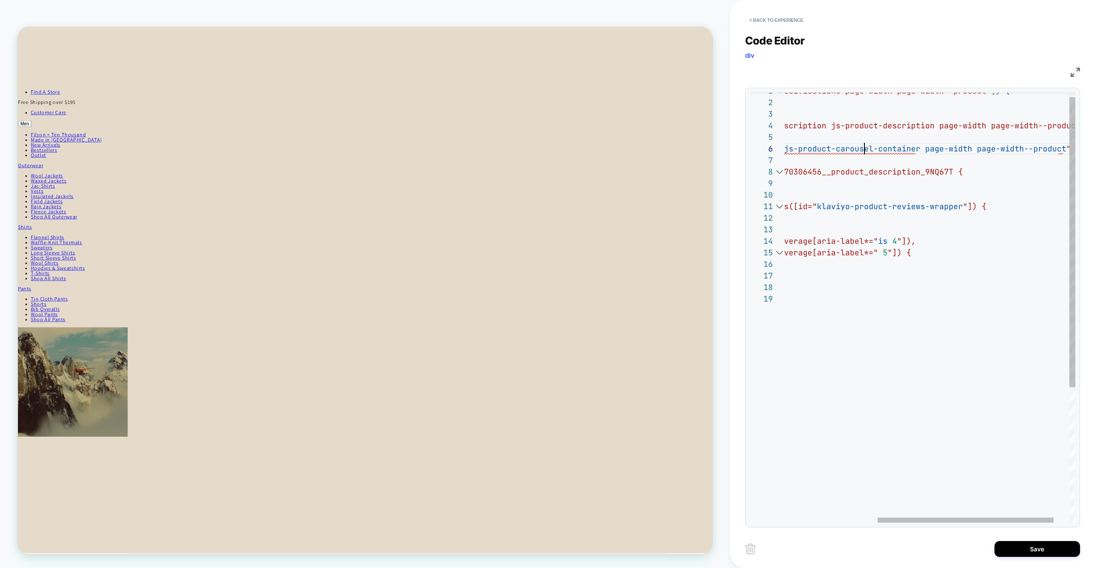
scroll to position [46, 18]
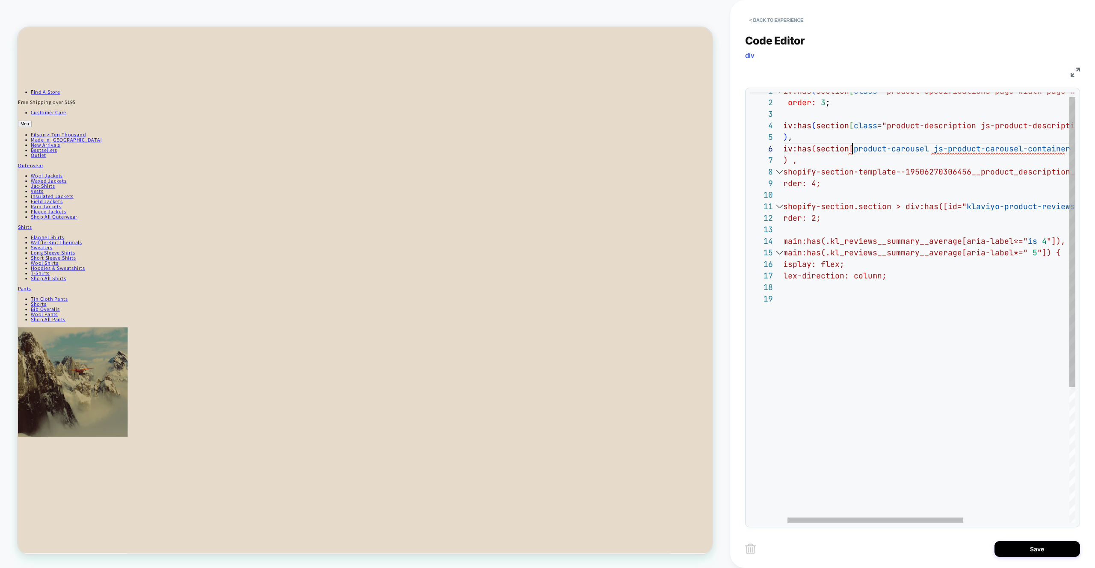
click at [851, 149] on div "div:has ( section [ class = "product-specifications page-width page-width--pro …" at bounding box center [1015, 404] width 473 height 638
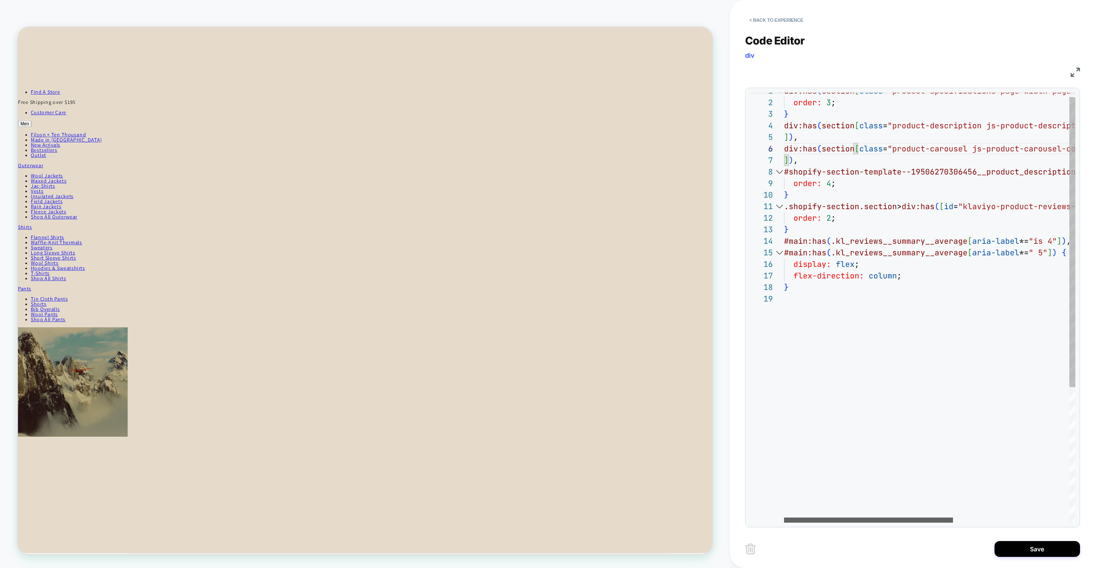
click at [784, 520] on div at bounding box center [868, 520] width 169 height 5
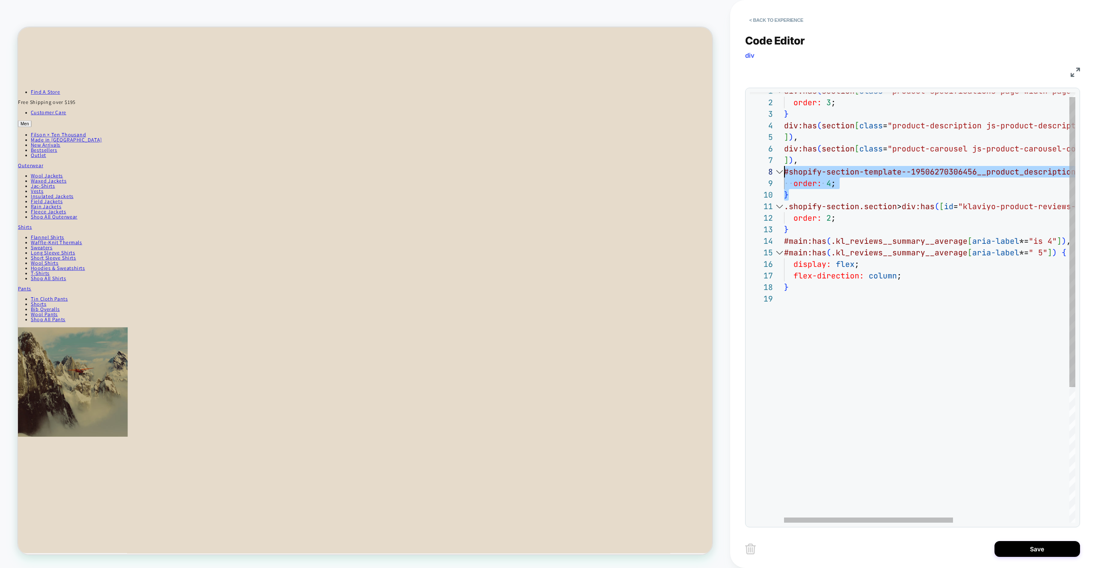
scroll to position [81, 0]
drag, startPoint x: 825, startPoint y: 197, endPoint x: 757, endPoint y: 173, distance: 71.7
click at [784, 173] on div "div:has ( section [ class = "product-specifications page-width page-width--pro …" at bounding box center [1029, 404] width 491 height 638
click at [832, 196] on div "div:has ( section [ class = "product-specifications page-width page-width--pro …" at bounding box center [1029, 404] width 491 height 638
click at [821, 171] on div "div:has ( section [ class = "product-specifications page-width page-width--pro …" at bounding box center [1029, 404] width 491 height 638
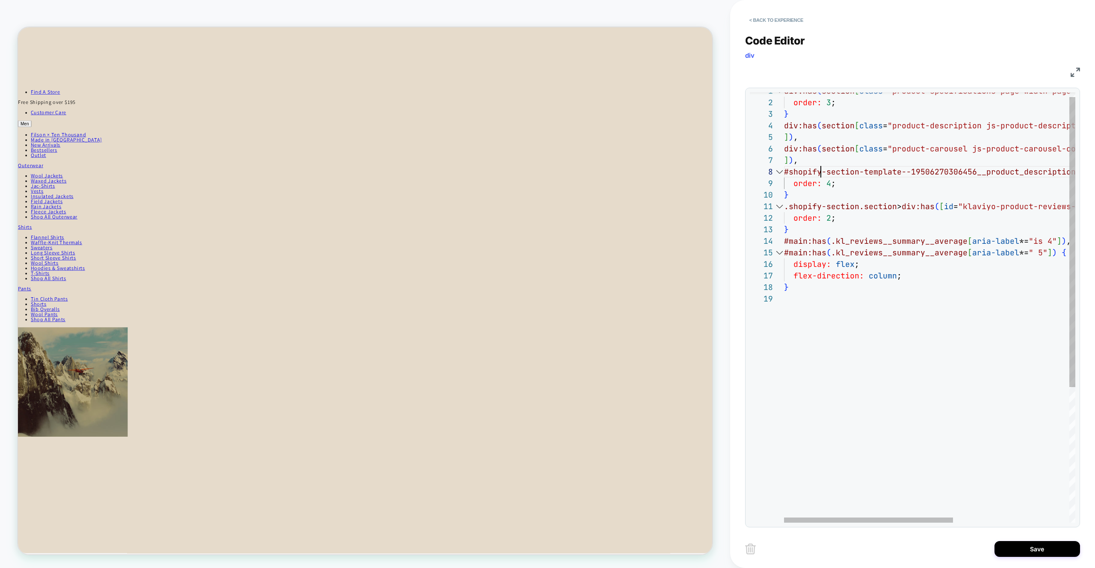
scroll to position [81, 37]
click at [821, 171] on div "div:has ( section [ class = "product-specifications page-width page-width--pro …" at bounding box center [1029, 404] width 491 height 638
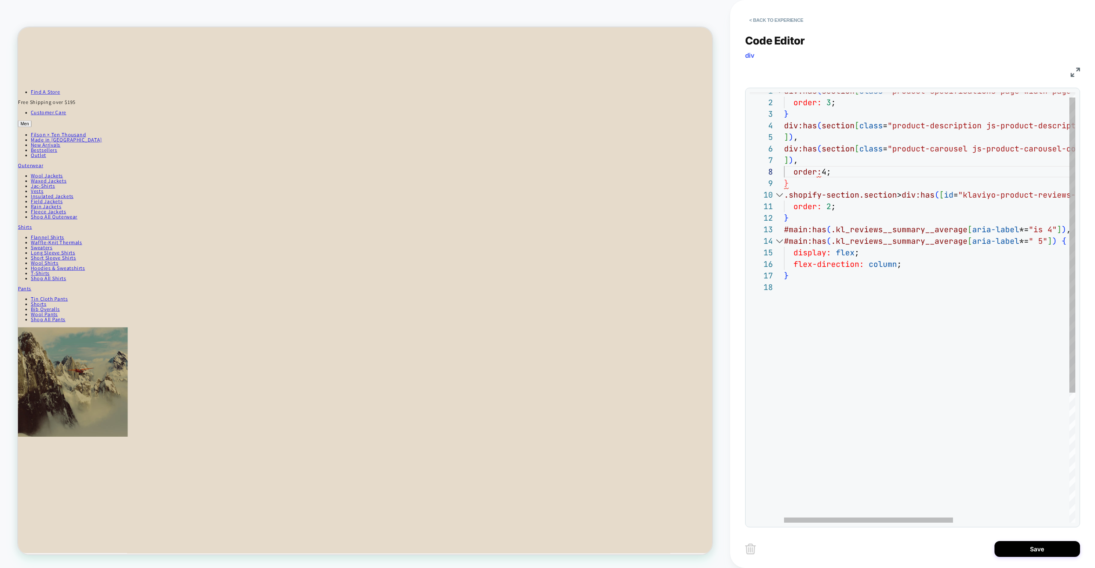
click at [811, 162] on div "div:has ( section [ class = "product-specifications page-width page-width--pro …" at bounding box center [1029, 398] width 491 height 627
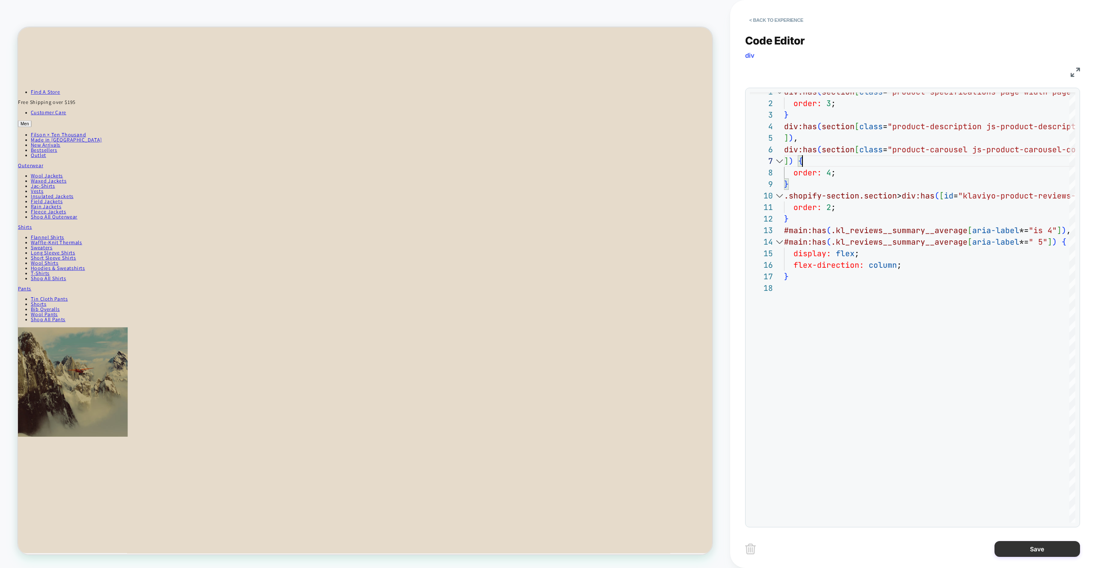
type textarea "**********"
click at [1033, 546] on button "Save" at bounding box center [1038, 549] width 86 height 16
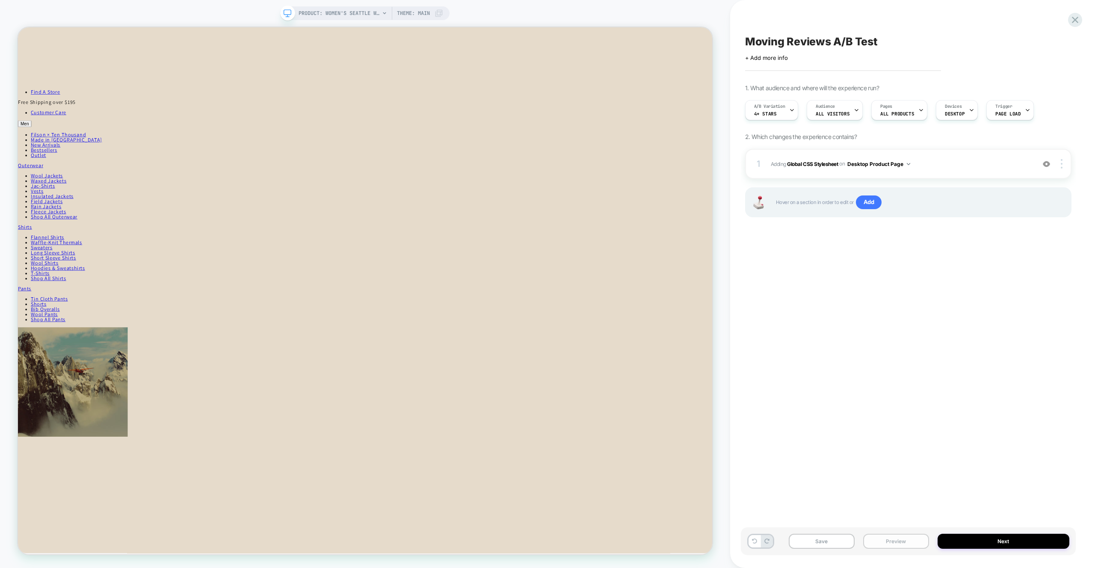
click at [905, 543] on button "Preview" at bounding box center [897, 541] width 66 height 15
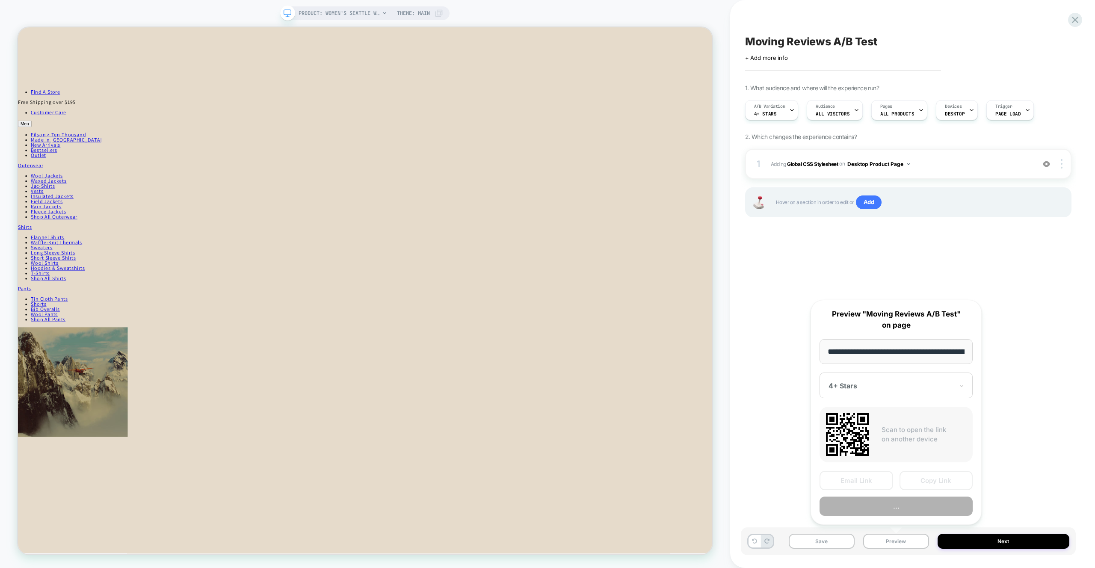
scroll to position [0, 190]
click at [900, 503] on button "Preview" at bounding box center [896, 506] width 153 height 19
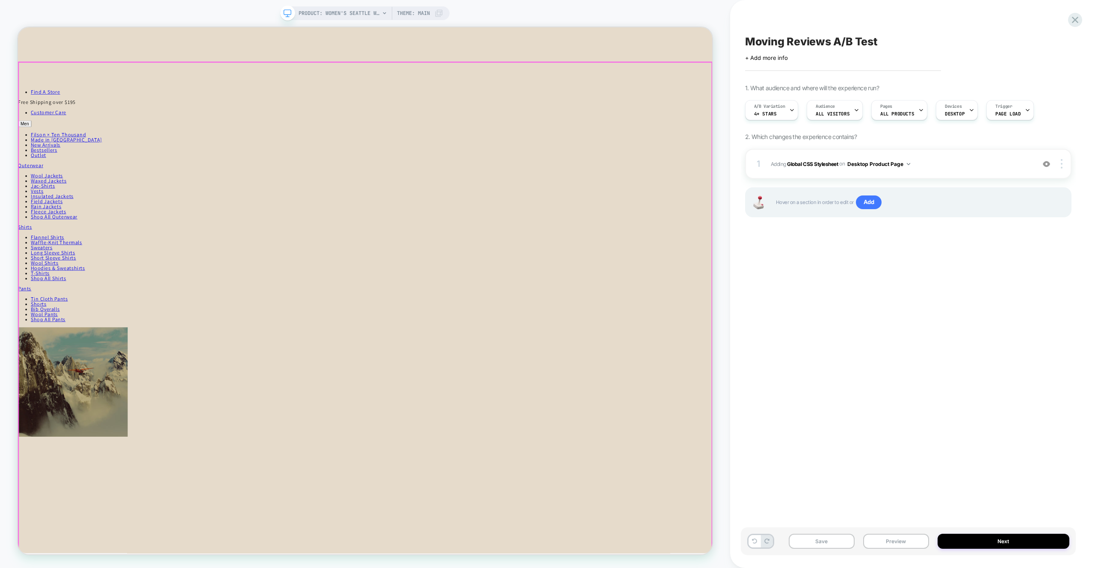
scroll to position [5, 0]
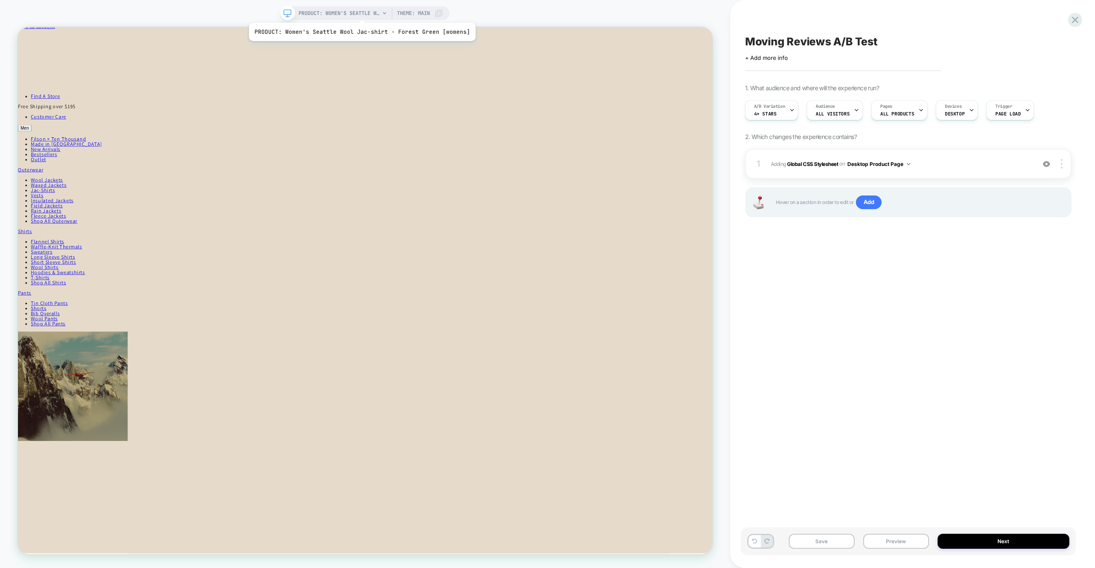
click at [360, 12] on span "PRODUCT: Women's Seattle Wool Jac-shirt - Forest Green [womens]" at bounding box center [339, 13] width 81 height 14
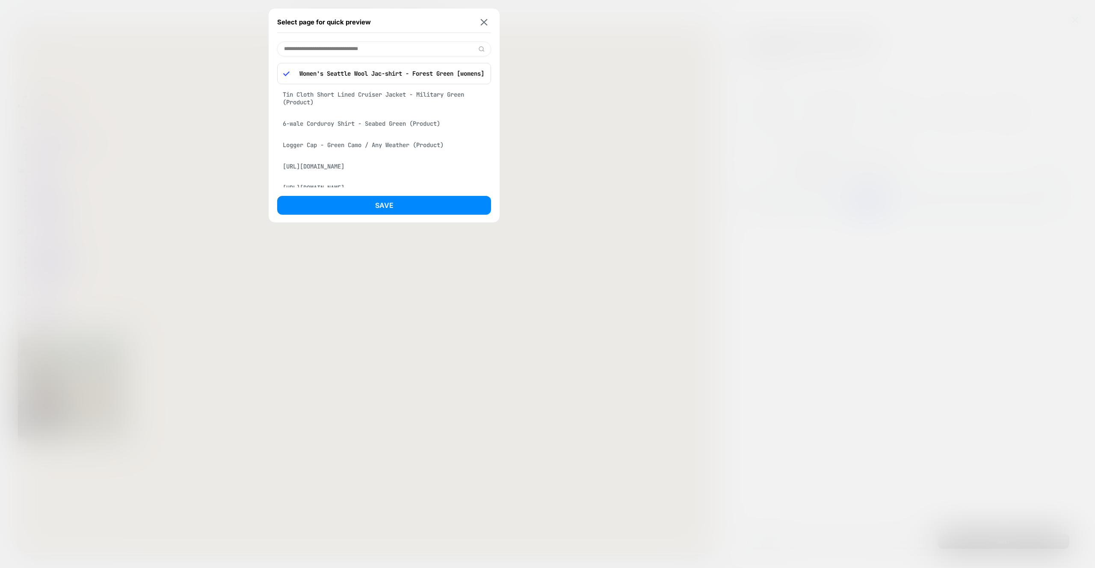
click at [318, 148] on div "Logger Cap - Green Camo / Any Weather (Product)" at bounding box center [384, 145] width 214 height 16
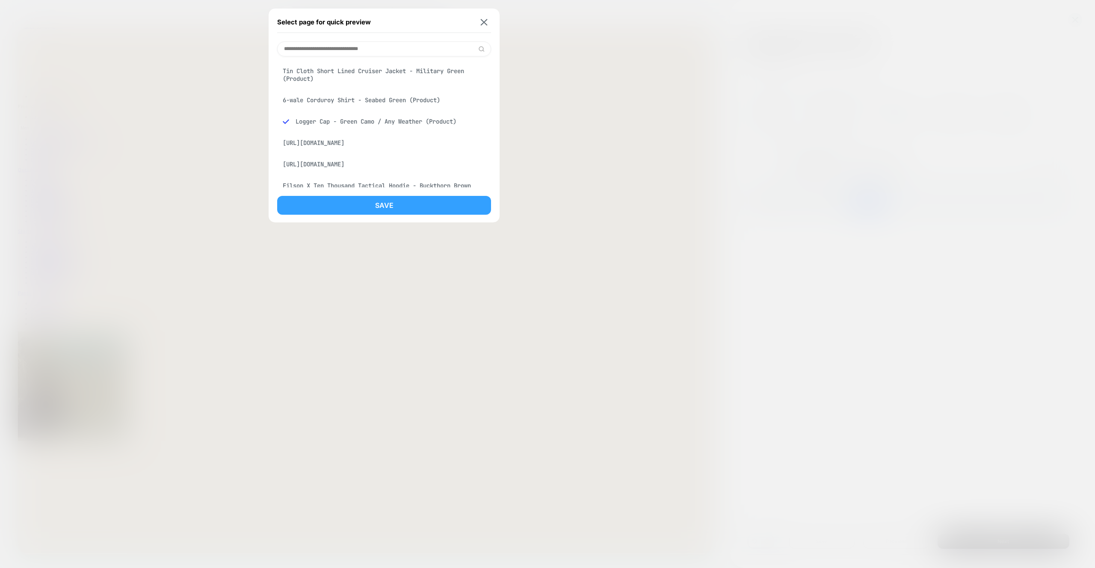
click at [394, 211] on button "Save" at bounding box center [384, 205] width 214 height 19
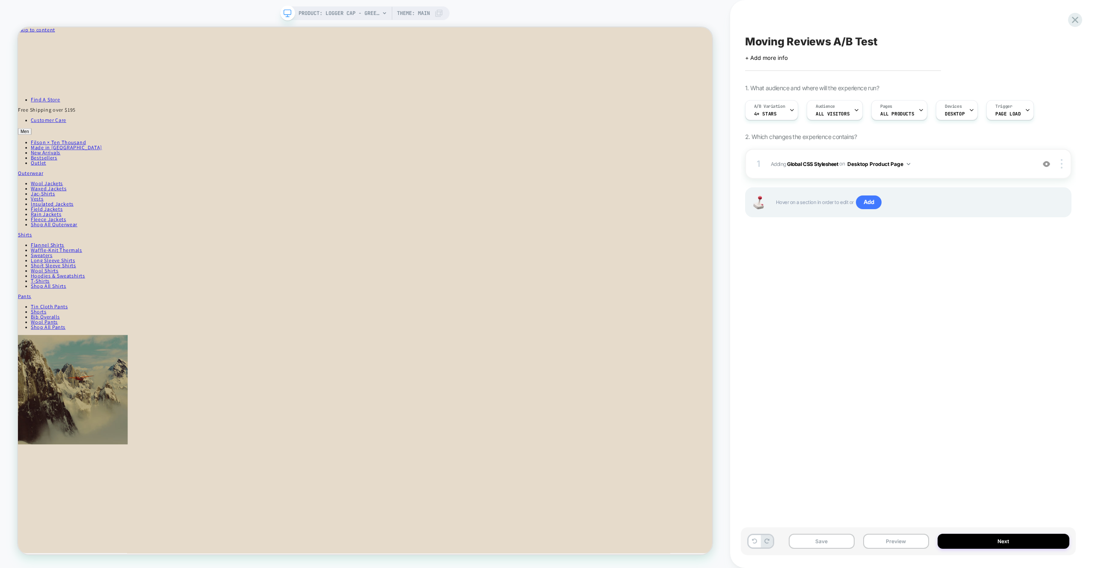
scroll to position [0, 0]
click at [947, 159] on span "Adding Global CSS Stylesheet on Desktop Product Page" at bounding box center [901, 164] width 260 height 11
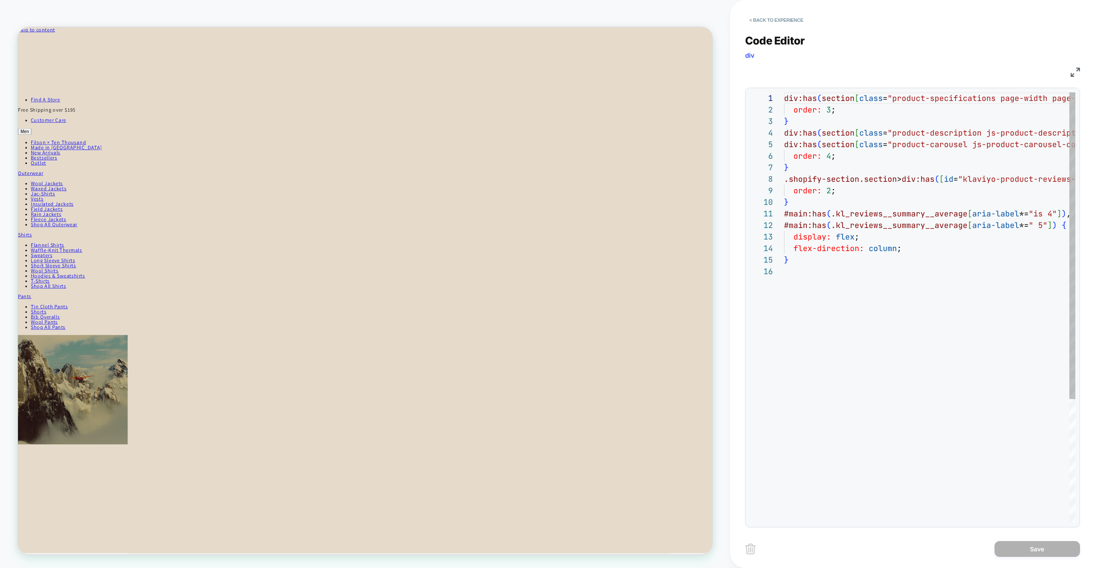
scroll to position [116, 0]
click at [881, 259] on div "div:has ( section [ class = "product-specifications page-width page-width--pro …" at bounding box center [1039, 394] width 510 height 604
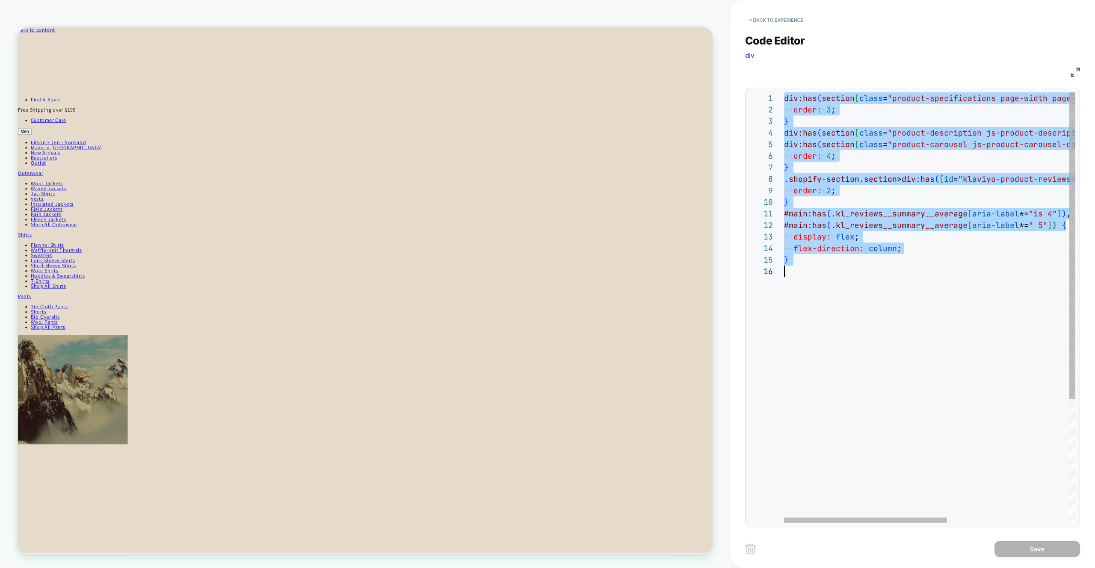
scroll to position [0, 0]
type textarea "**********"
click at [939, 374] on div "div:has ( section [ class = "product-specifications page-width page-width--pro …" at bounding box center [1039, 394] width 510 height 604
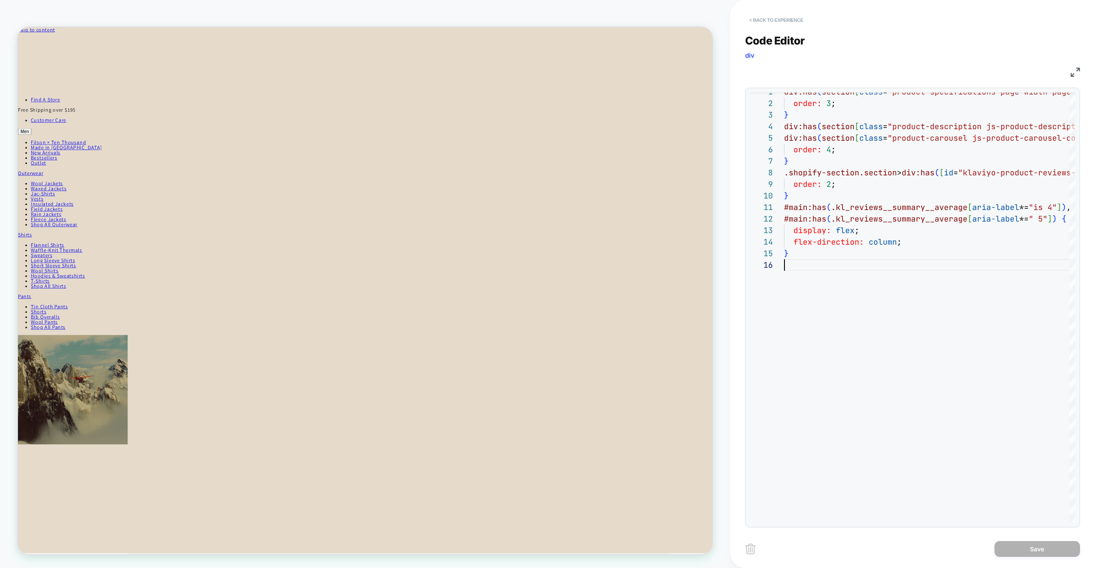
click at [771, 18] on button "< Back to experience" at bounding box center [776, 20] width 62 height 14
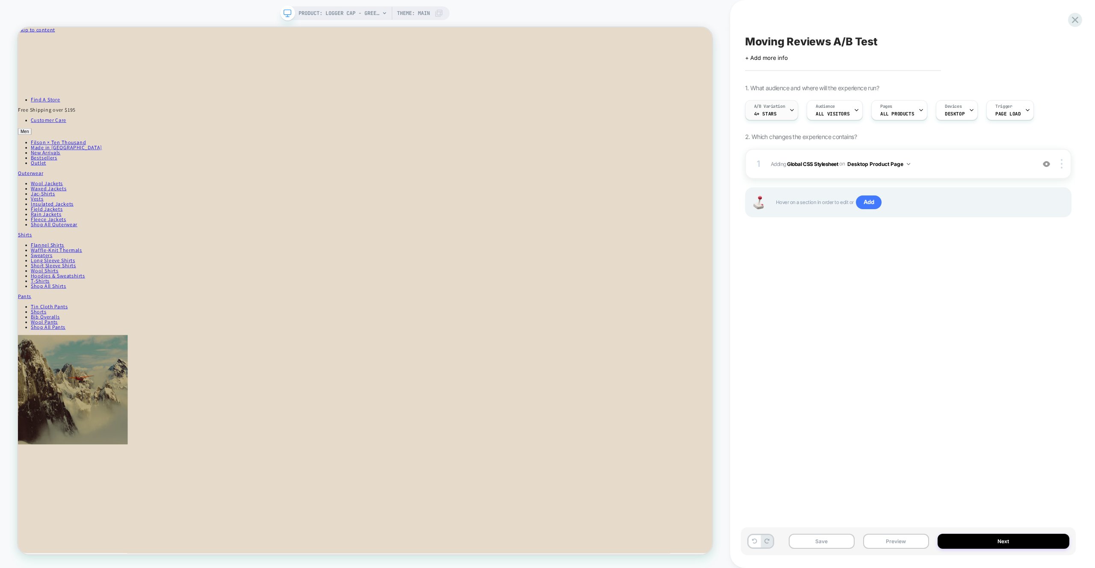
click at [779, 110] on div "A/B Variation 4+ Stars" at bounding box center [770, 110] width 48 height 19
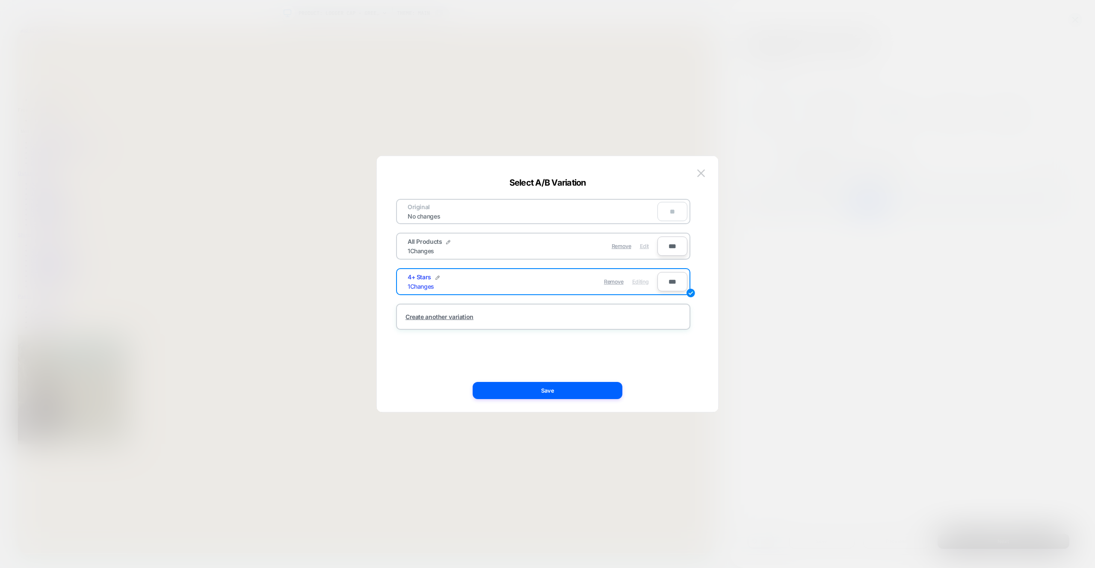
click at [648, 249] on span "Edit" at bounding box center [644, 246] width 9 height 6
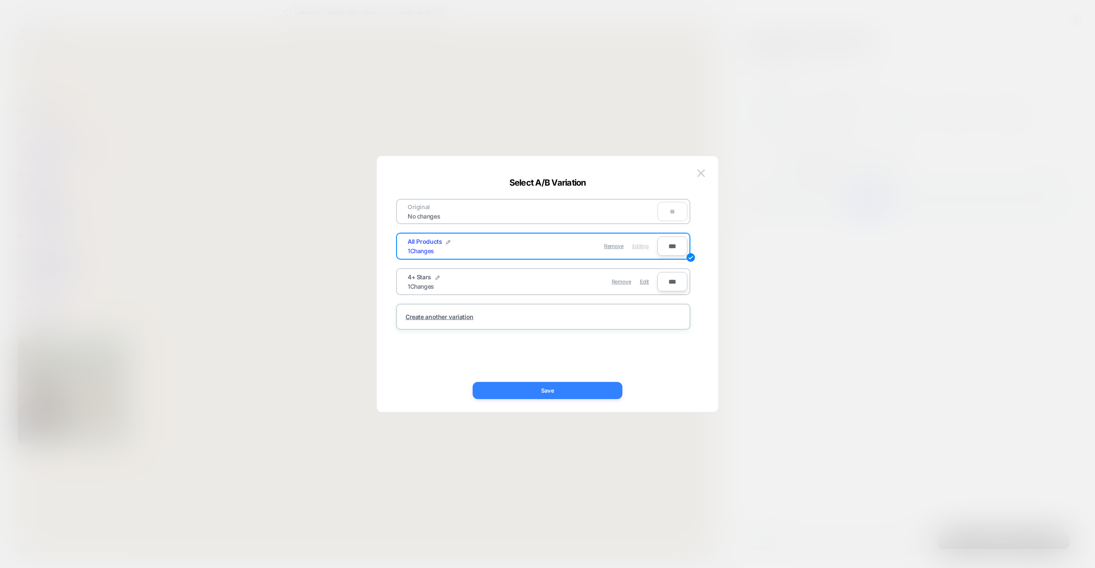
click at [565, 391] on button "Save" at bounding box center [548, 390] width 150 height 17
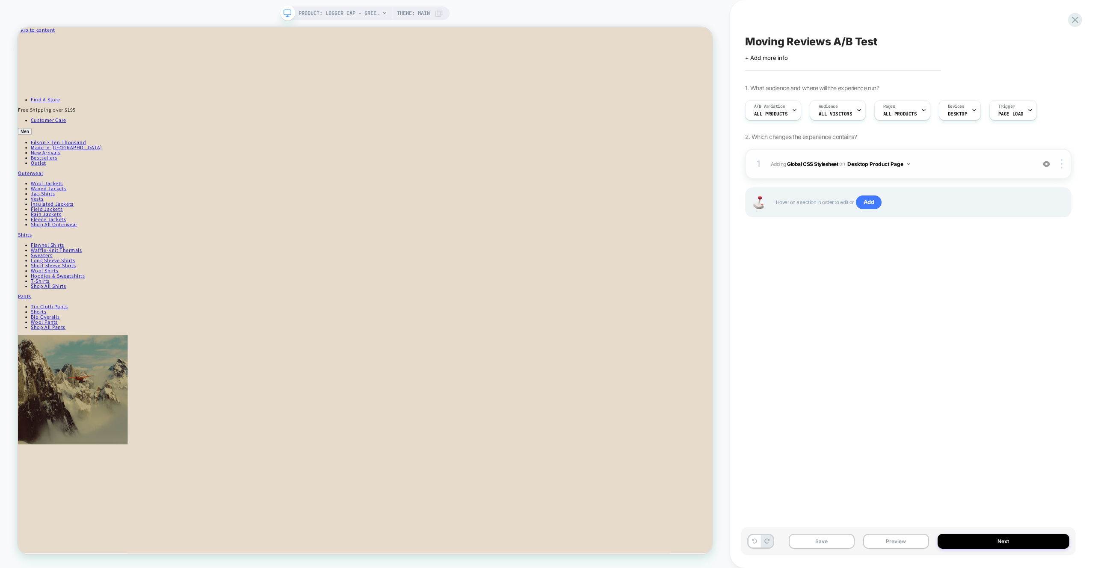
click at [946, 156] on div "1 Adding Global CSS Stylesheet on Desktop Product Page Add Before Add After Cop…" at bounding box center [908, 164] width 327 height 30
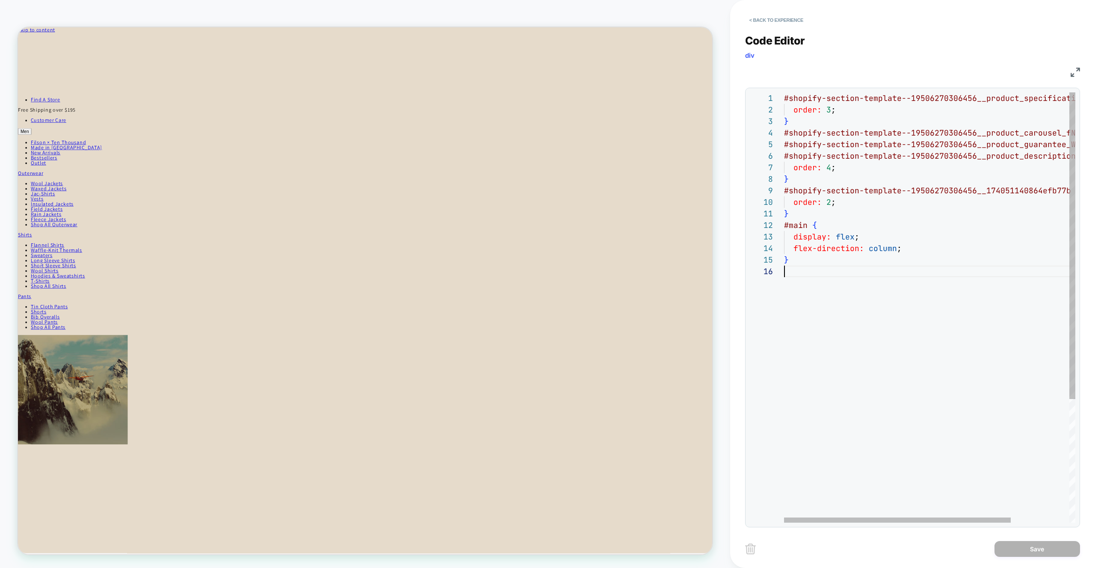
click at [891, 299] on div "#shopify-section-template--19506270306456__product _specifications_RGqhGW { ord…" at bounding box center [967, 394] width 366 height 604
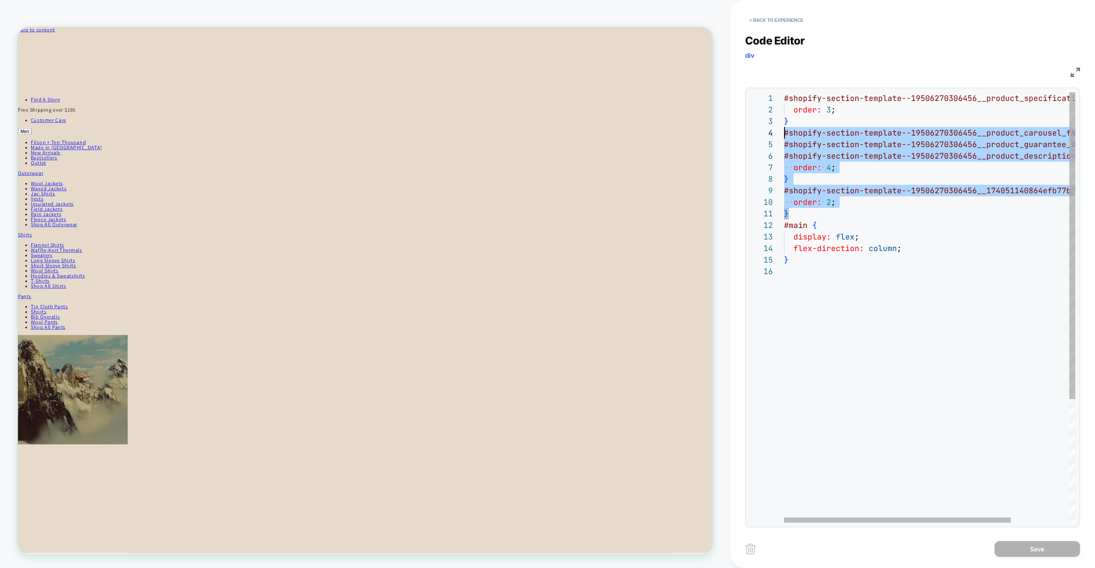
scroll to position [0, 0]
drag, startPoint x: 793, startPoint y: 208, endPoint x: 709, endPoint y: 66, distance: 165.2
click at [784, 92] on div "#shopify-section-template--19506270306456__product _specifications_RGqhGW { ord…" at bounding box center [967, 394] width 366 height 604
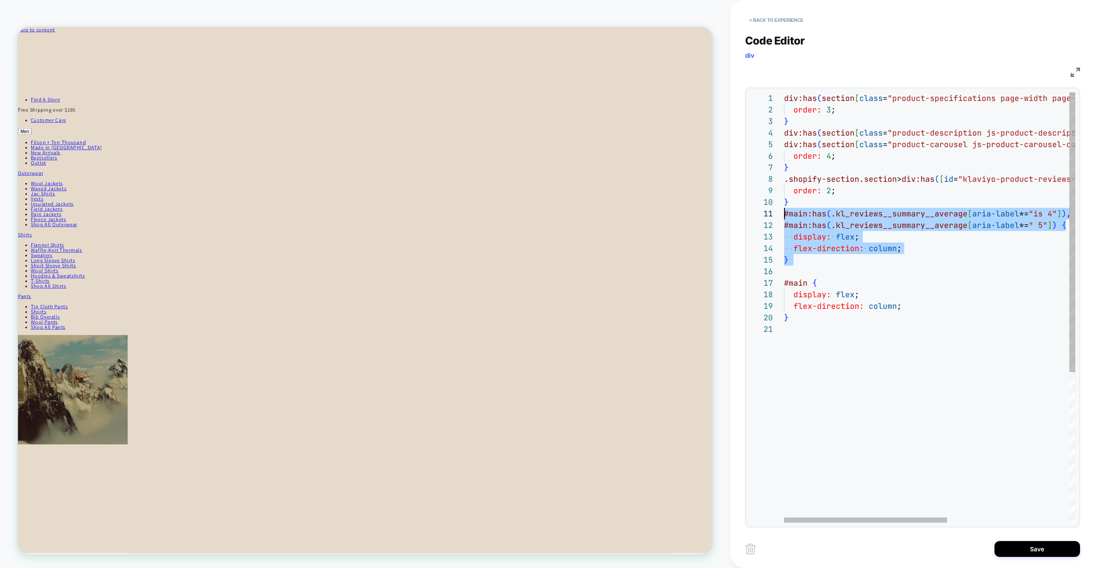
drag, startPoint x: 802, startPoint y: 272, endPoint x: 757, endPoint y: 214, distance: 73.7
click at [784, 214] on div "div:has ( section [ class = "product-specifications page-width page-width--pro …" at bounding box center [1039, 423] width 510 height 662
type textarea "**********"
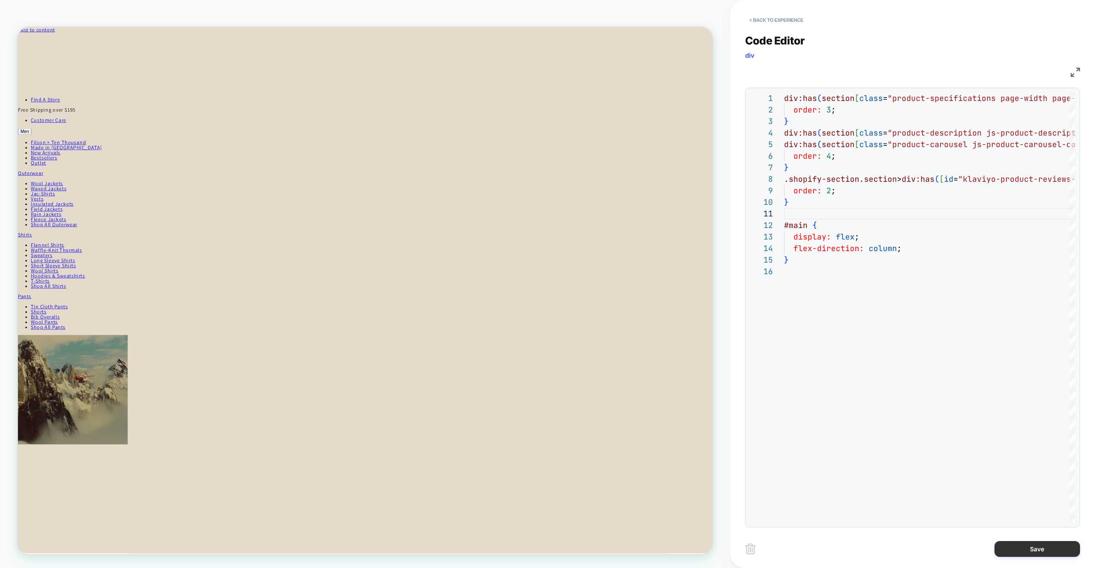
click at [1045, 550] on button "Save" at bounding box center [1038, 549] width 86 height 16
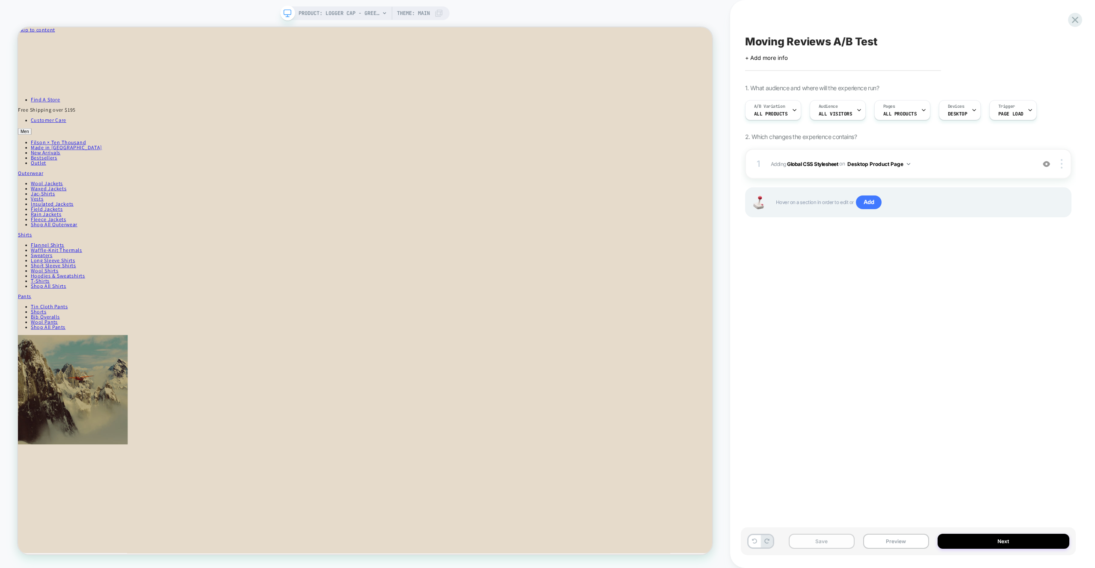
click at [817, 544] on button "Save" at bounding box center [822, 541] width 66 height 15
click at [750, 40] on span "Moving Reviews A/B Test" at bounding box center [811, 41] width 133 height 13
click at [747, 42] on textarea "**********" at bounding box center [834, 41] width 178 height 13
type textarea "**********"
click at [1009, 44] on icon at bounding box center [1006, 41] width 11 height 11
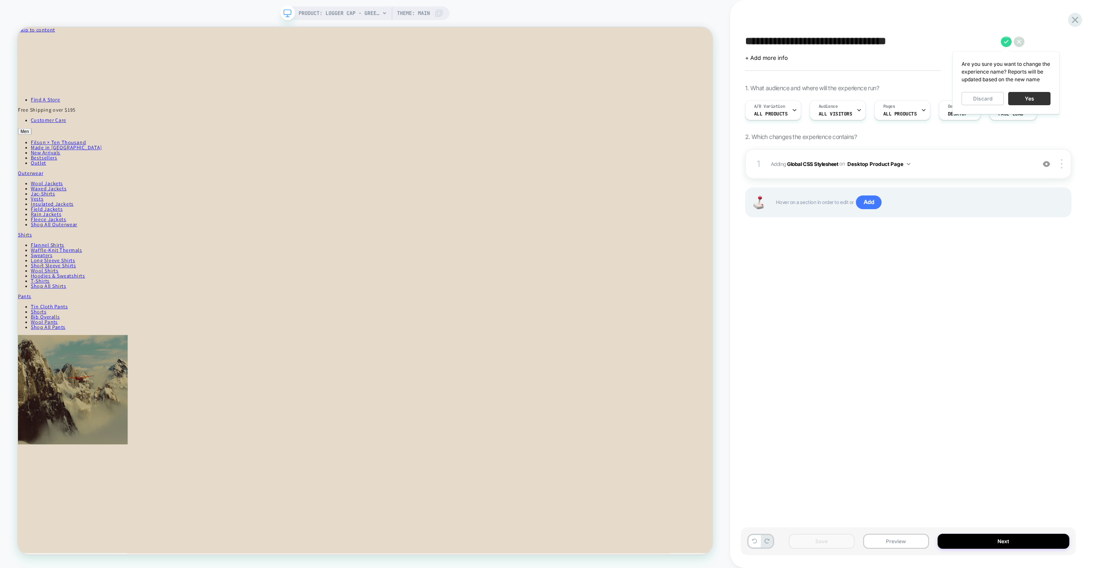
click at [1038, 99] on button "Yes" at bounding box center [1030, 98] width 42 height 13
click at [905, 282] on div "D | PDP - Moving Reviews A/B Test Click to edit experience details + Add more i…" at bounding box center [908, 284] width 335 height 551
click at [828, 543] on button "Save" at bounding box center [822, 541] width 66 height 15
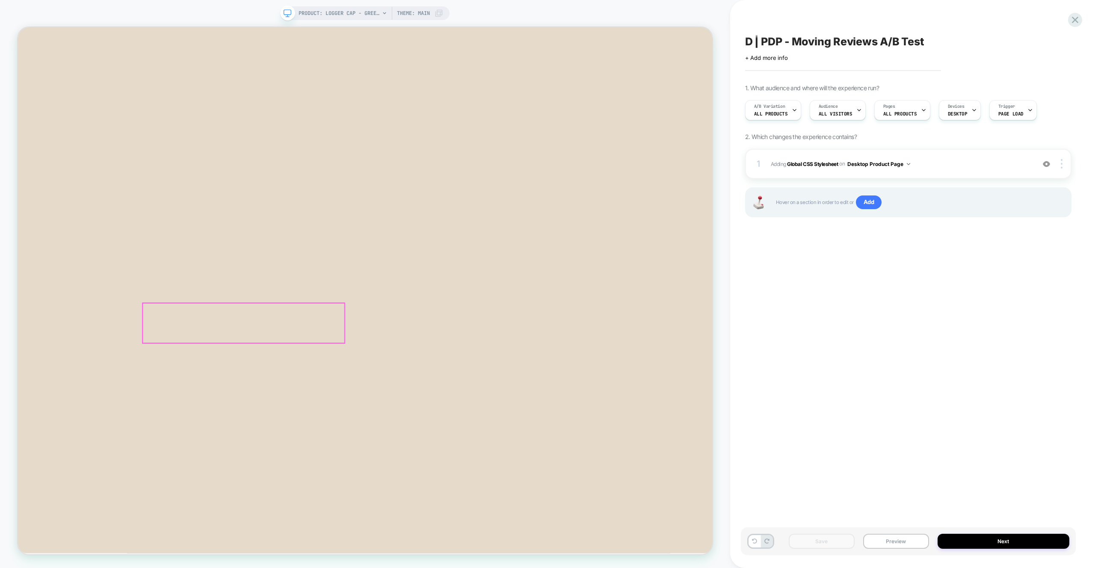
scroll to position [641, 0]
click at [903, 549] on div "Save Preview Next" at bounding box center [908, 542] width 335 height 28
click at [905, 542] on button "Preview" at bounding box center [897, 541] width 66 height 15
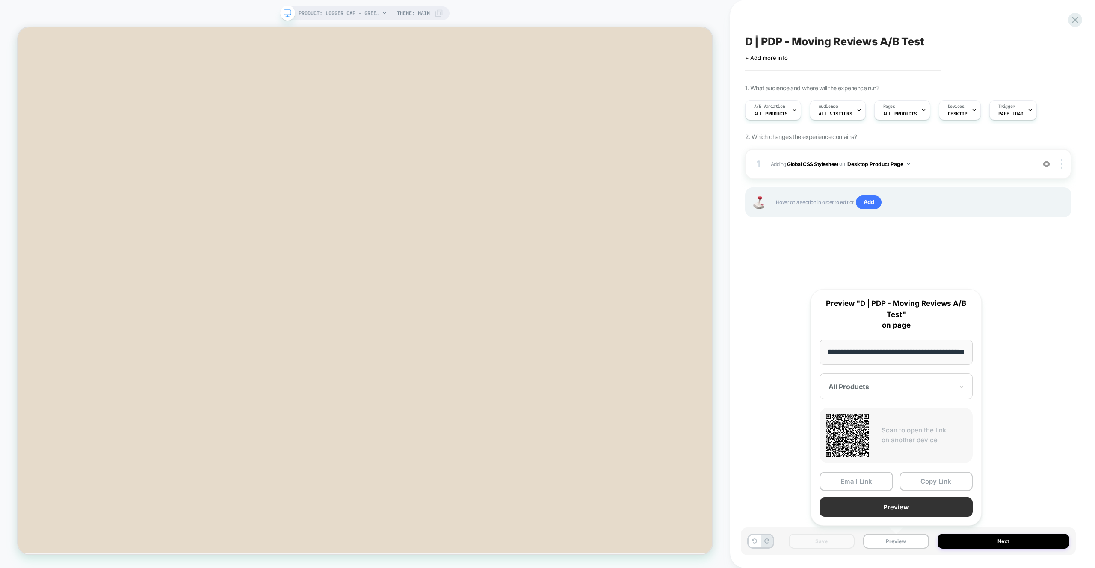
scroll to position [0, 0]
click at [896, 514] on button "Preview" at bounding box center [896, 507] width 153 height 19
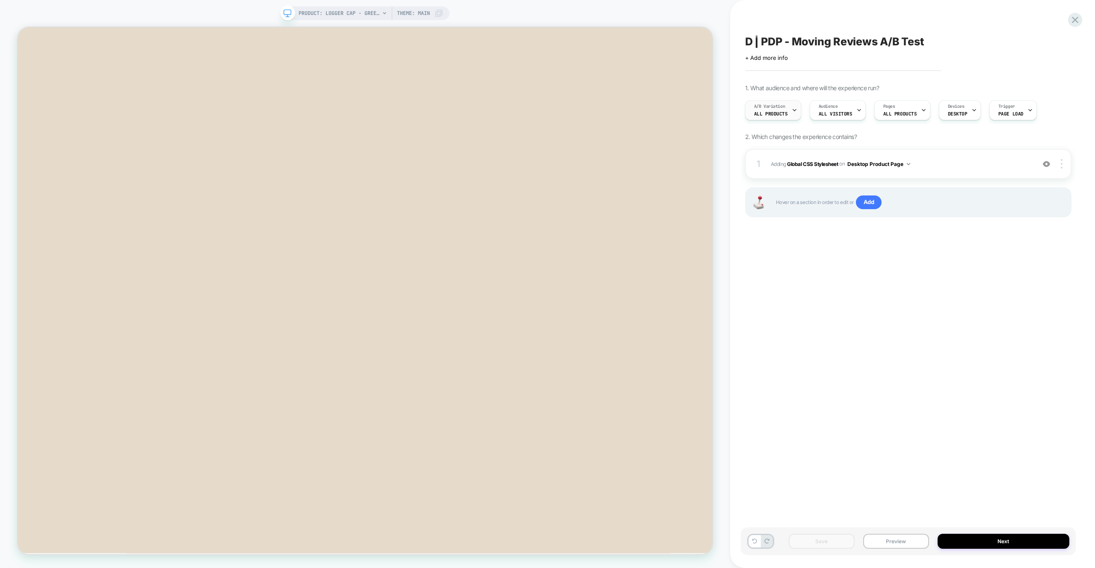
click at [793, 110] on icon at bounding box center [794, 111] width 3 height 2
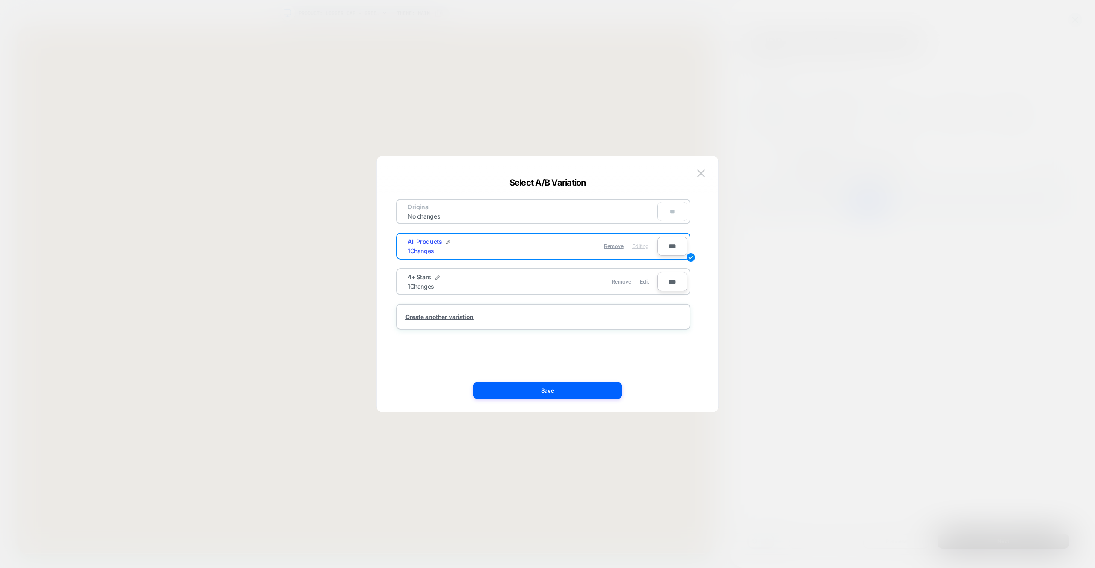
drag, startPoint x: 898, startPoint y: 187, endPoint x: 889, endPoint y: 185, distance: 9.1
click at [897, 186] on div at bounding box center [547, 284] width 1095 height 568
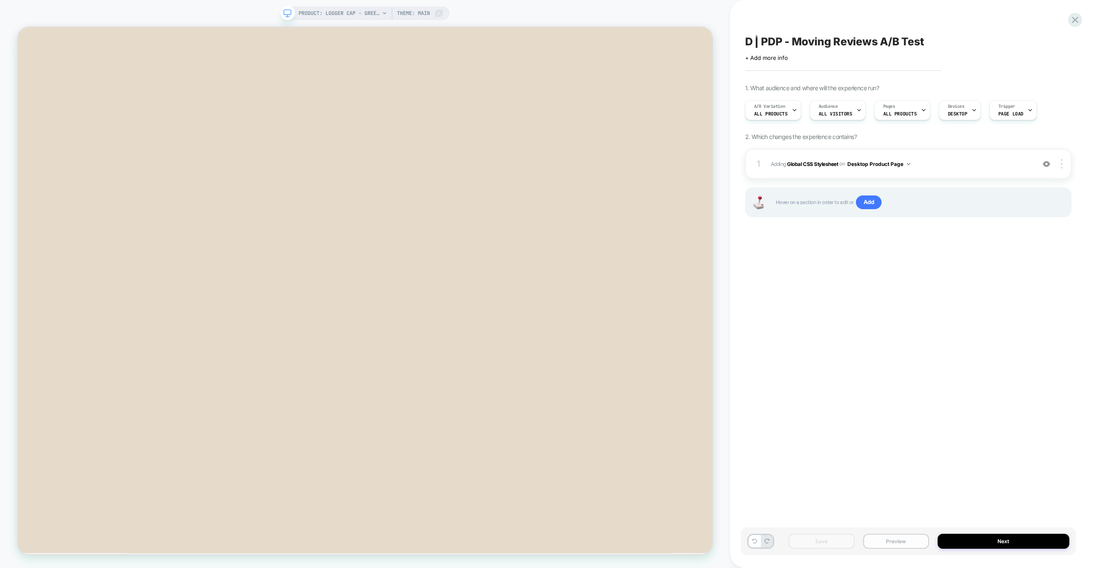
click at [892, 547] on button "Preview" at bounding box center [897, 541] width 66 height 15
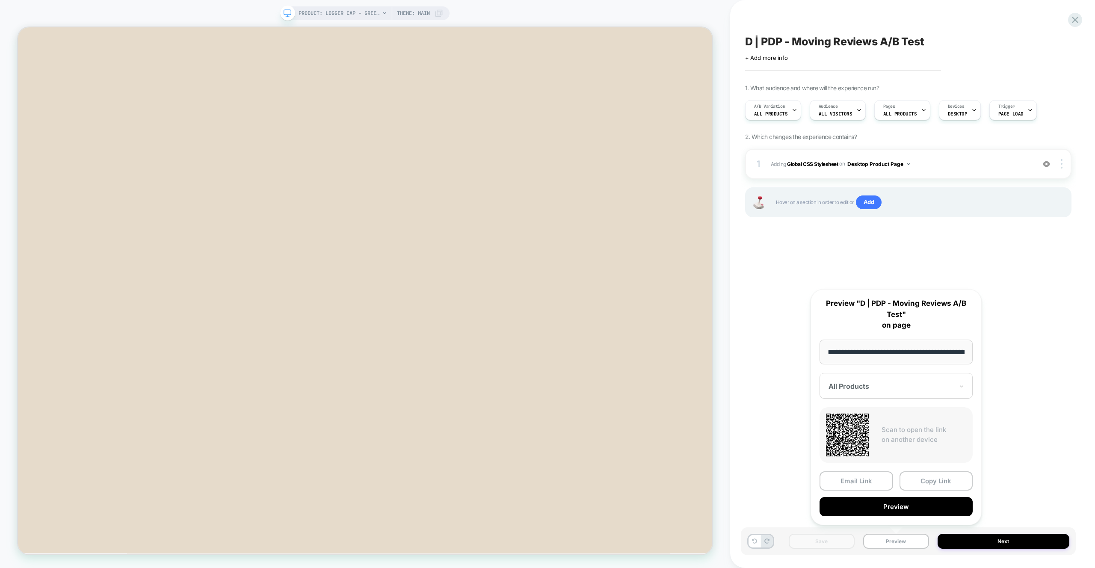
scroll to position [0, 169]
click at [885, 380] on div "All Products" at bounding box center [896, 387] width 153 height 26
click at [843, 429] on div "4+ Stars" at bounding box center [896, 431] width 145 height 15
click at [930, 504] on button "Preview" at bounding box center [896, 507] width 153 height 19
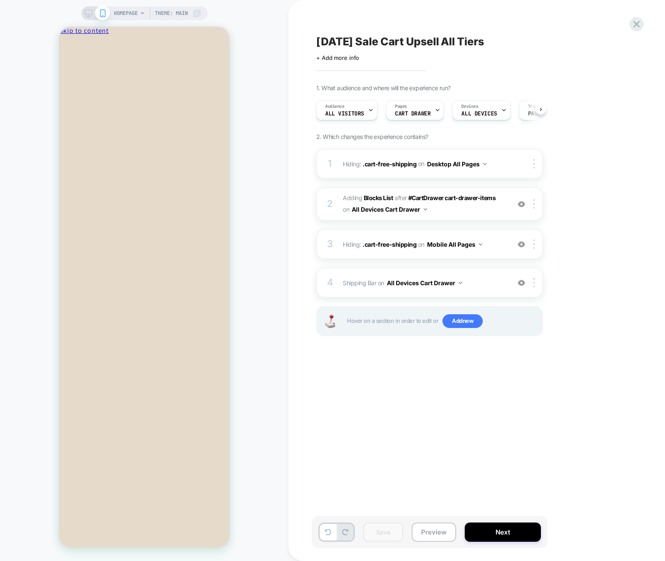
scroll to position [0, 1]
